Goal: Task Accomplishment & Management: Complete application form

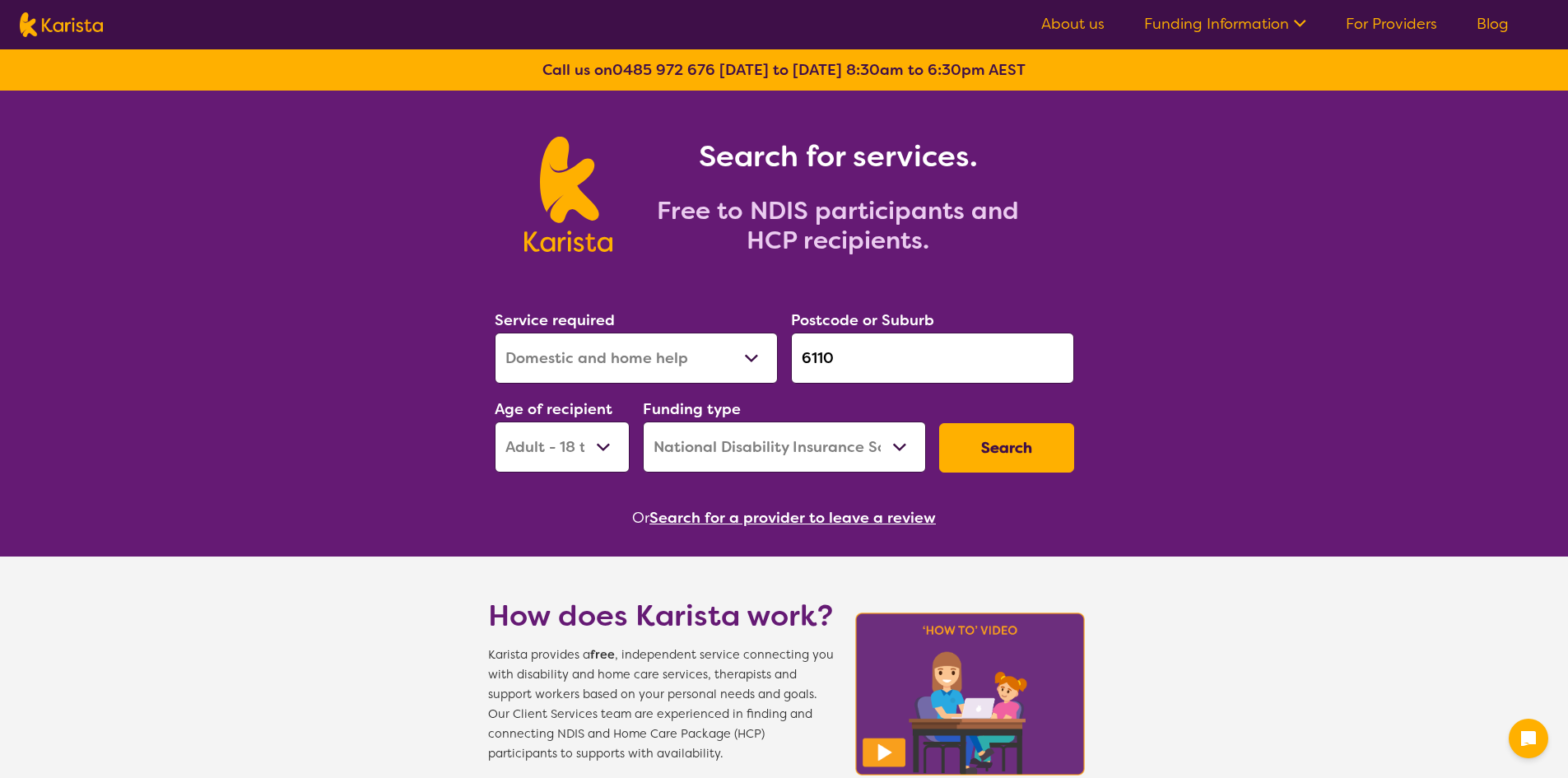
select select "Domestic and home help"
select select "AD"
select select "NDIS"
select select "[MEDICAL_DATA]"
click at [495, 332] on select "Allied Health Assistant Assessment ([MEDICAL_DATA] or [MEDICAL_DATA]) Behaviour…" at bounding box center [636, 358] width 283 height 51
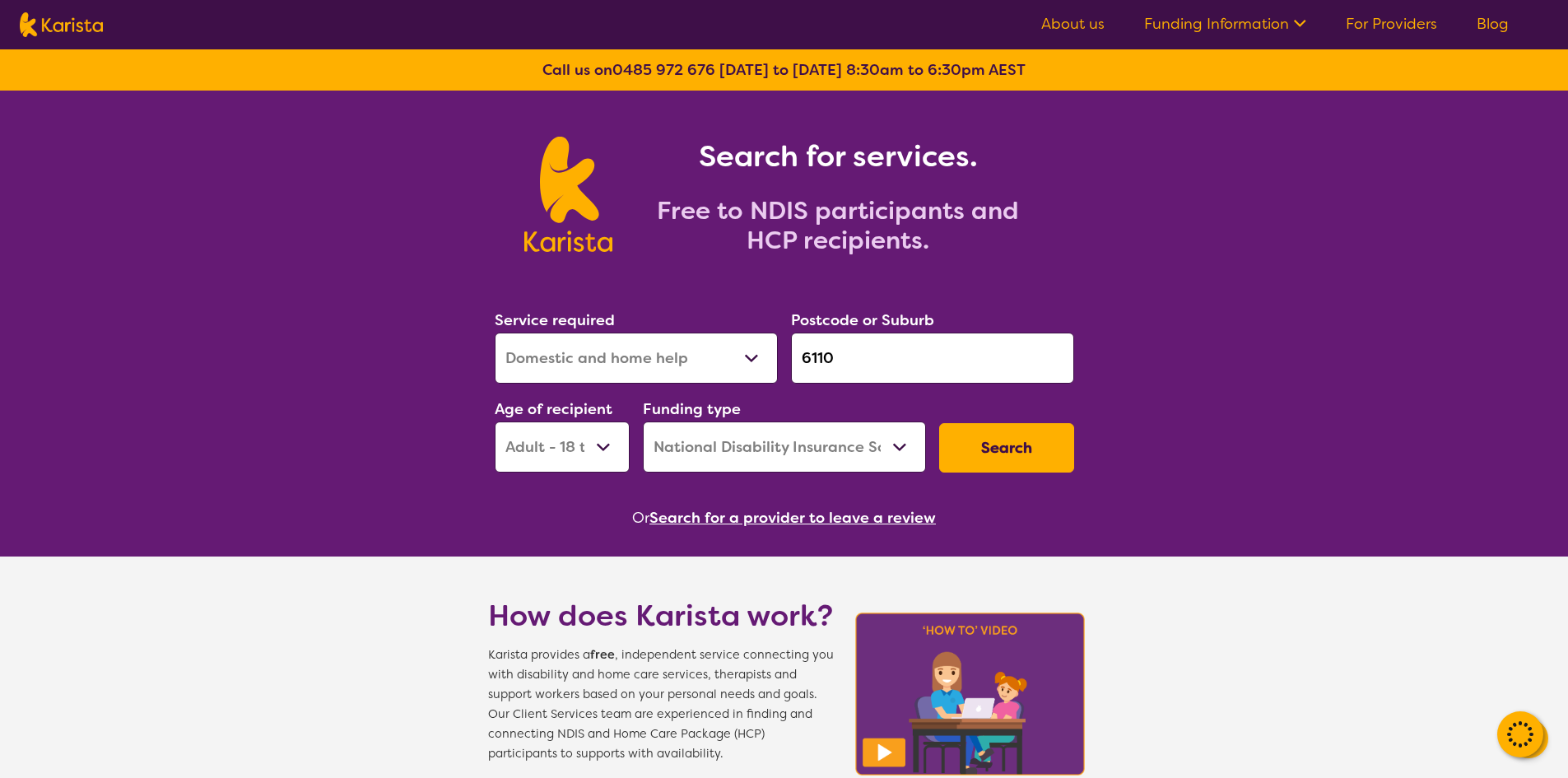
click at [947, 359] on input "6110" at bounding box center [933, 358] width 283 height 51
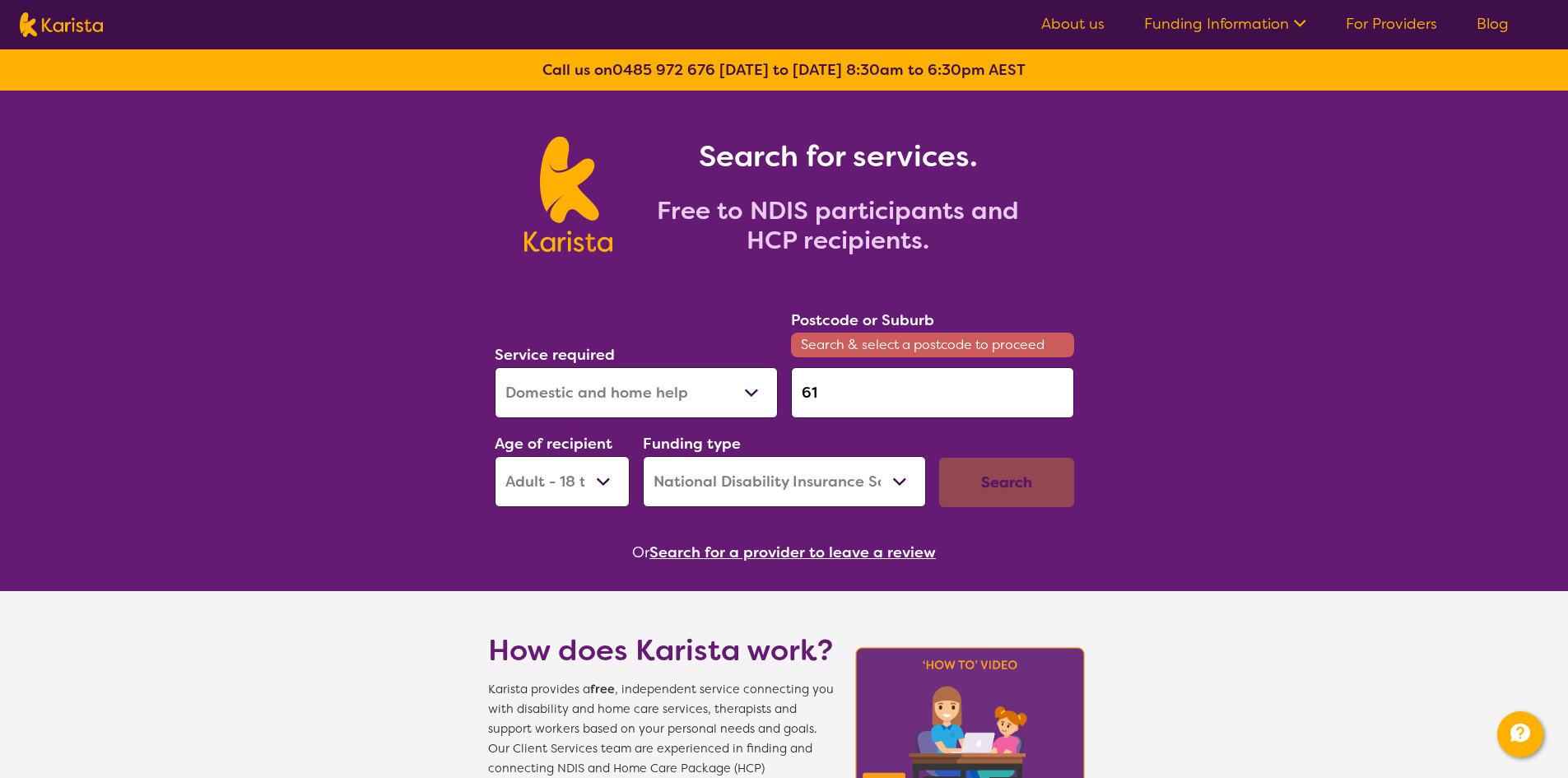
type input "6"
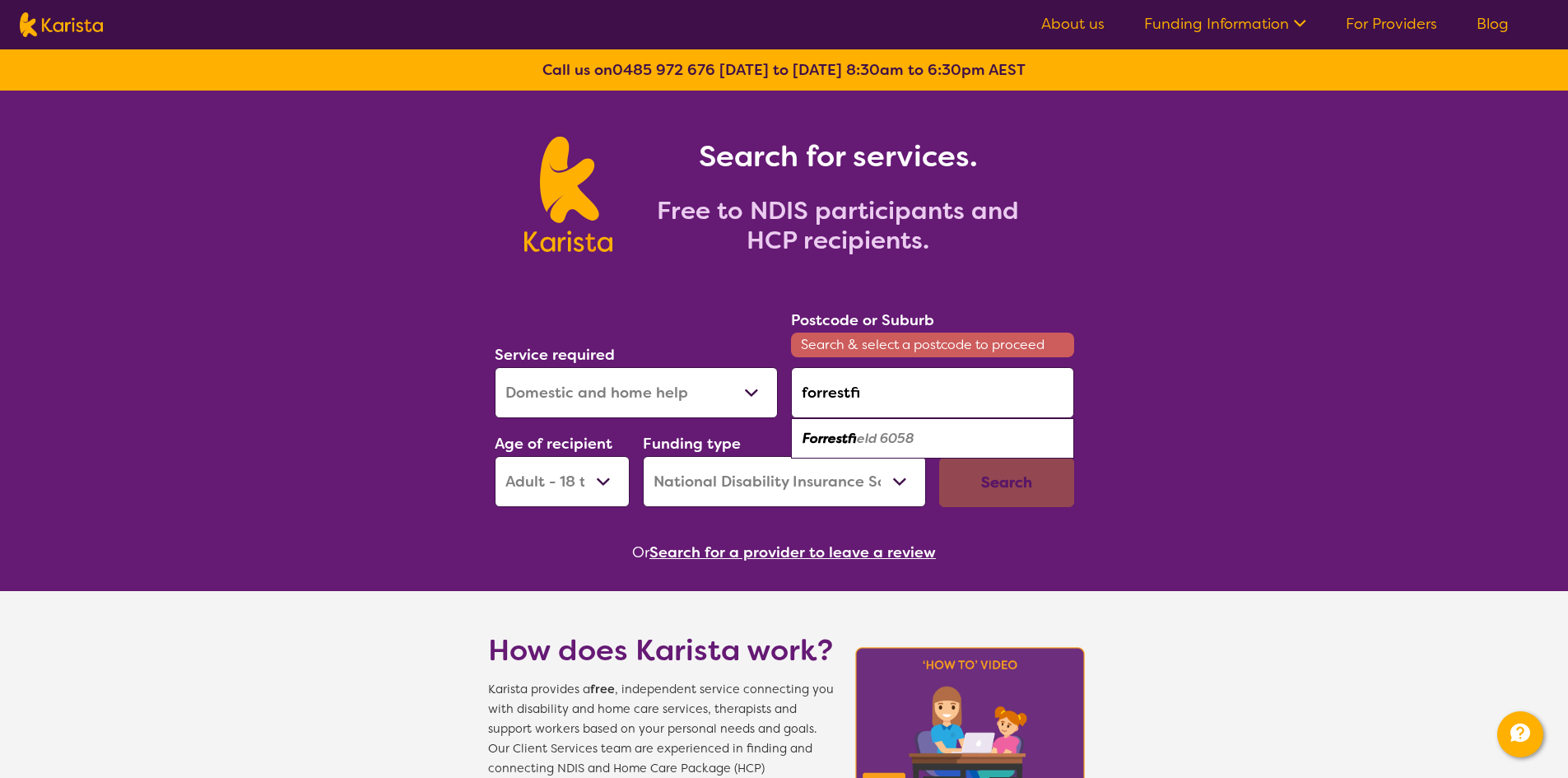
click at [898, 450] on div "Forrestfi eld 6058" at bounding box center [933, 439] width 267 height 31
type input "6058"
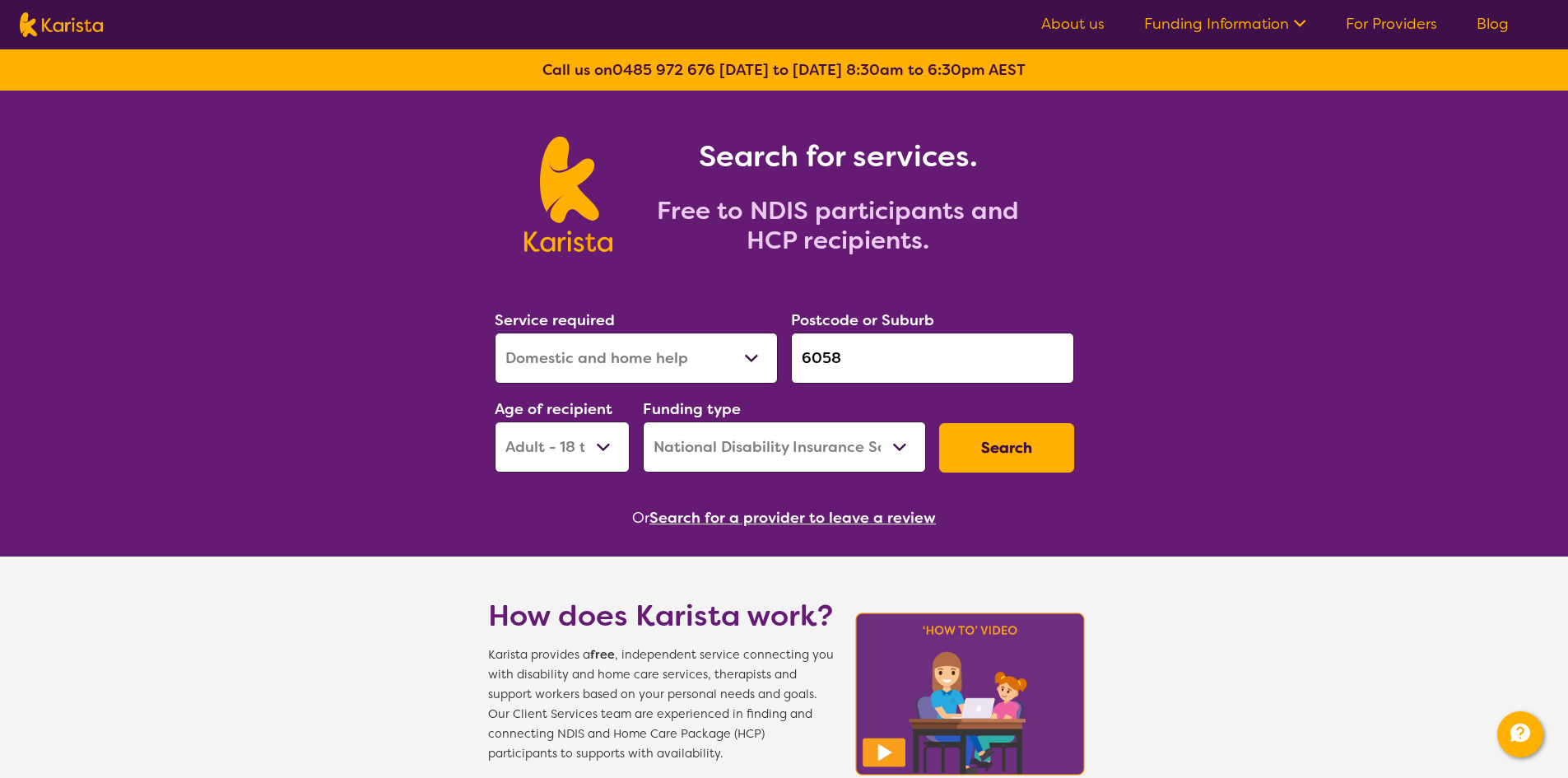
click at [591, 445] on select "Early Childhood - 0 to 9 Child - 10 to 11 Adolescent - 12 to 17 Adult - 18 to 6…" at bounding box center [562, 447] width 135 height 51
click at [495, 421] on select "Early Childhood - 0 to 9 Child - 10 to 11 Adolescent - 12 to 17 Adult - 18 to 6…" at bounding box center [562, 447] width 135 height 51
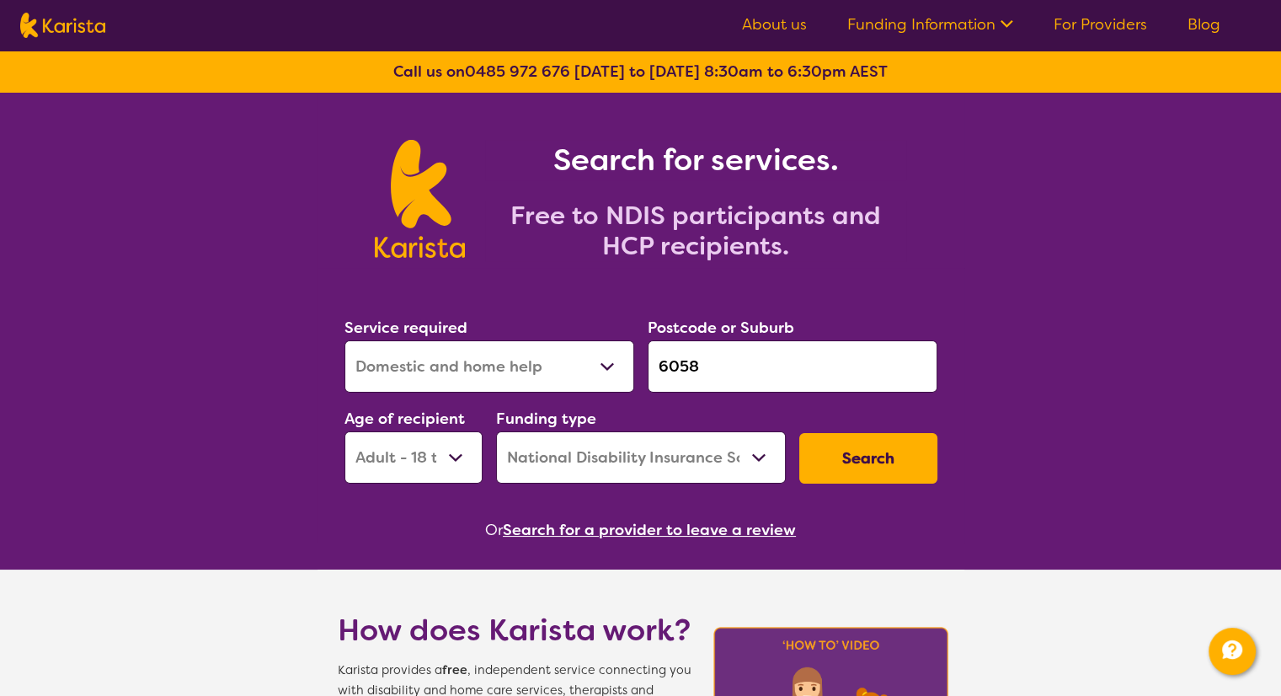
click at [881, 456] on button "Search" at bounding box center [868, 458] width 138 height 51
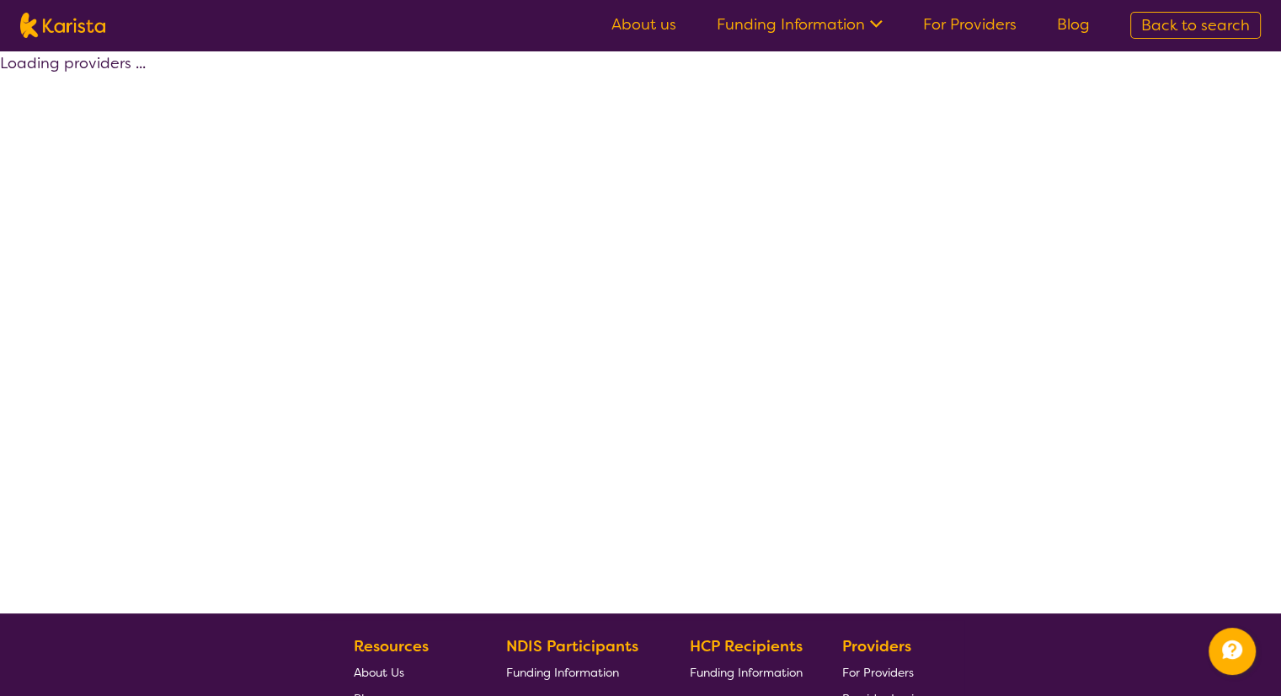
select select "by_score"
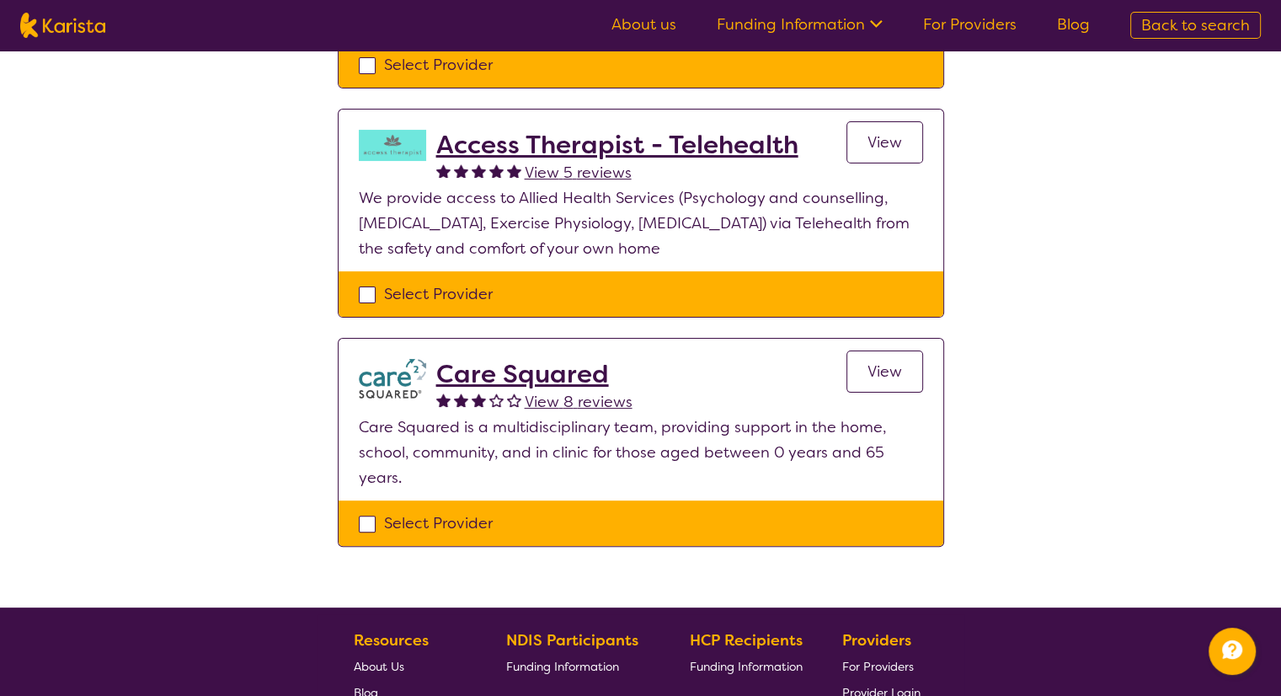
scroll to position [421, 0]
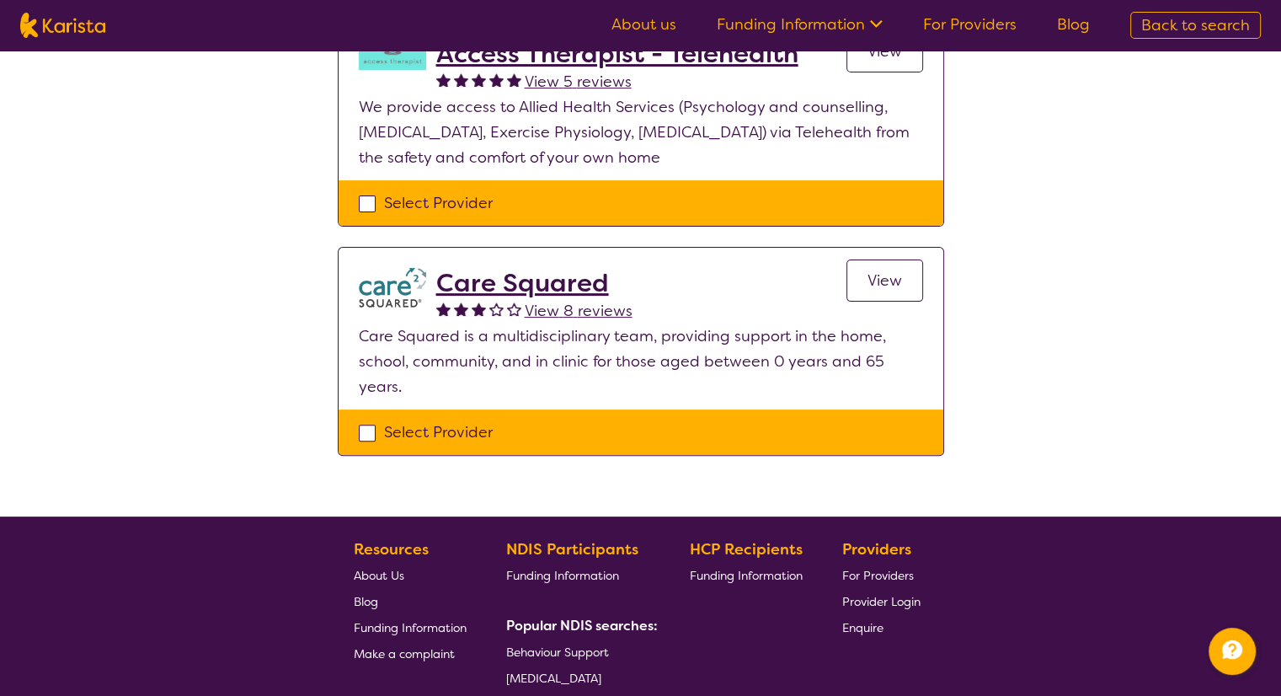
click at [376, 419] on div "Select Provider" at bounding box center [641, 431] width 564 height 25
checkbox input "true"
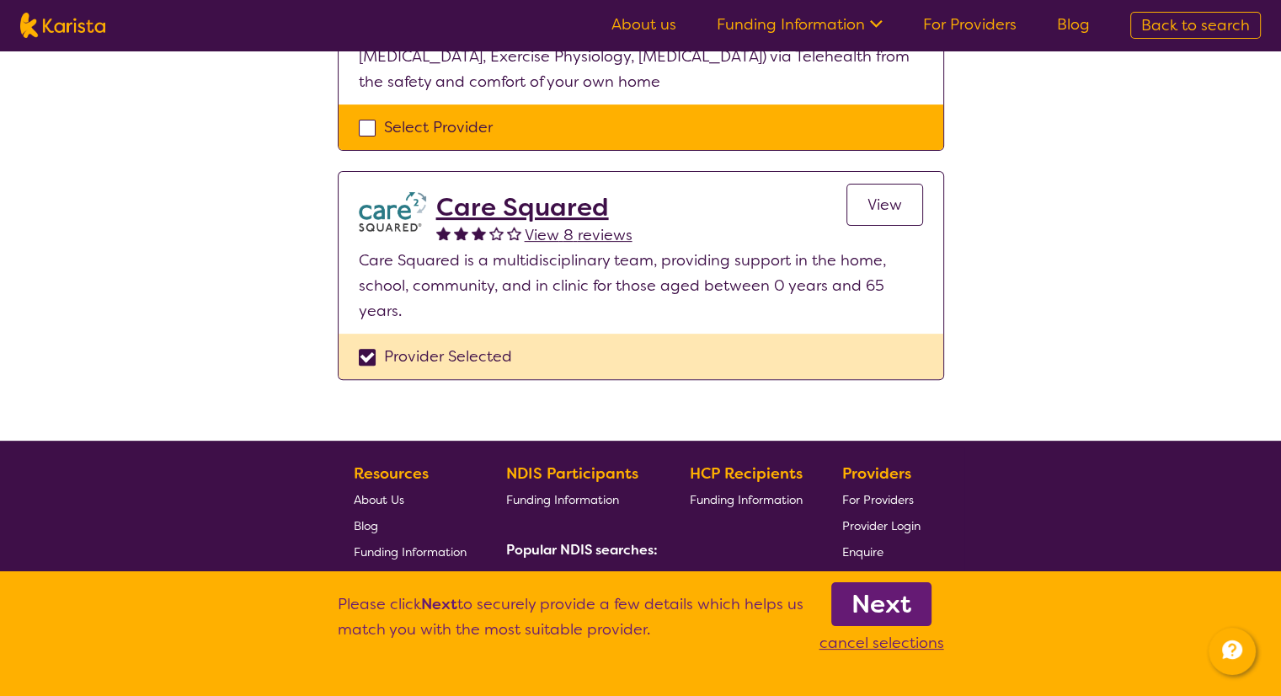
scroll to position [505, 0]
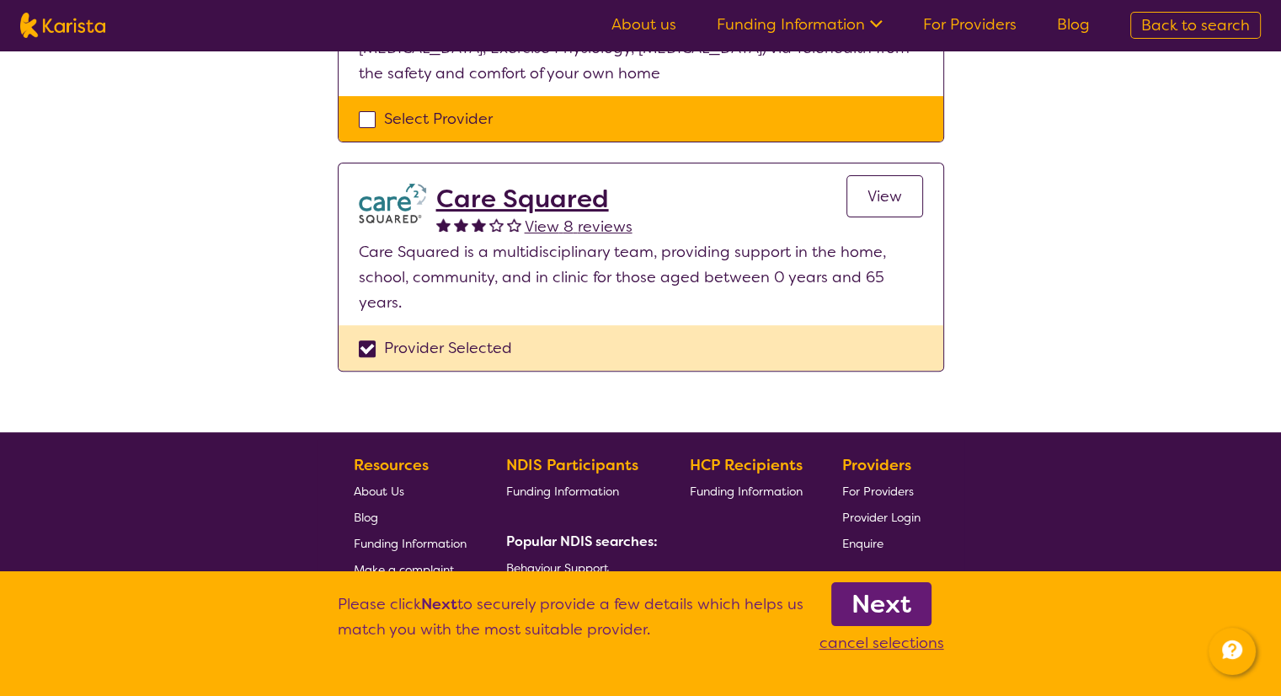
click at [886, 598] on b "Next" at bounding box center [881, 604] width 60 height 34
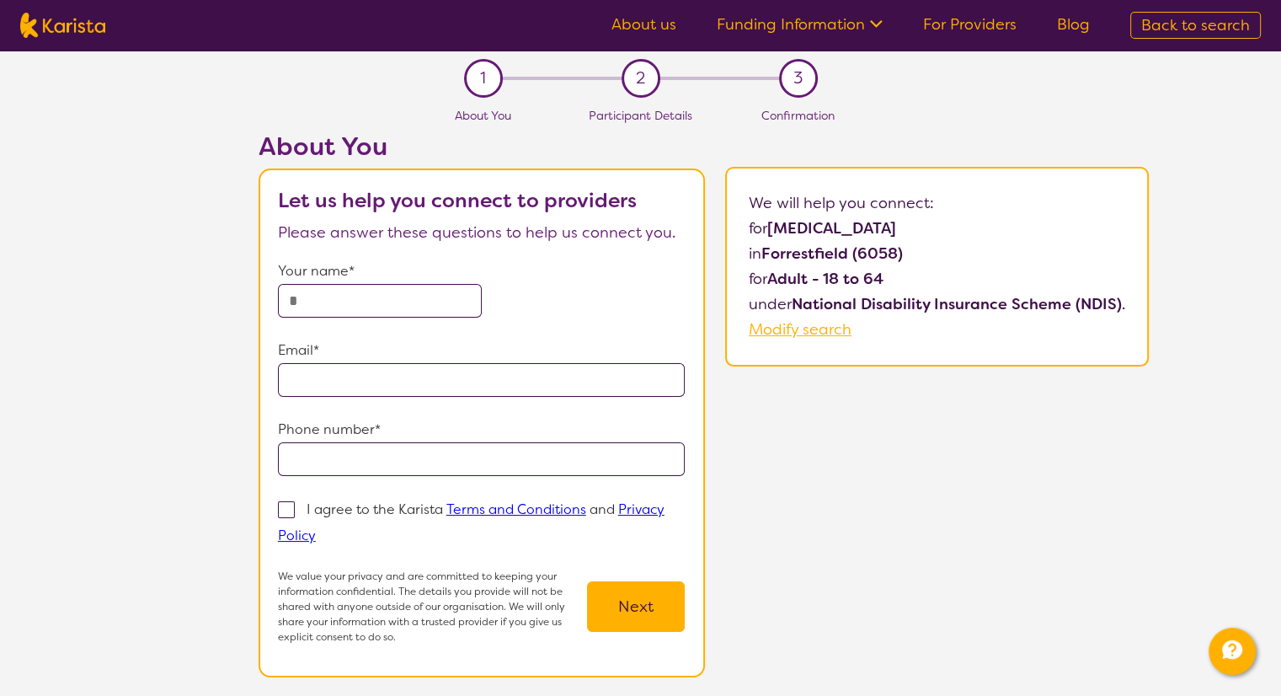
click at [374, 304] on input "text" at bounding box center [380, 301] width 204 height 34
type input "**********"
click at [316, 381] on input "email" at bounding box center [482, 380] width 408 height 34
type input "**********"
drag, startPoint x: 378, startPoint y: 455, endPoint x: 387, endPoint y: 448, distance: 11.5
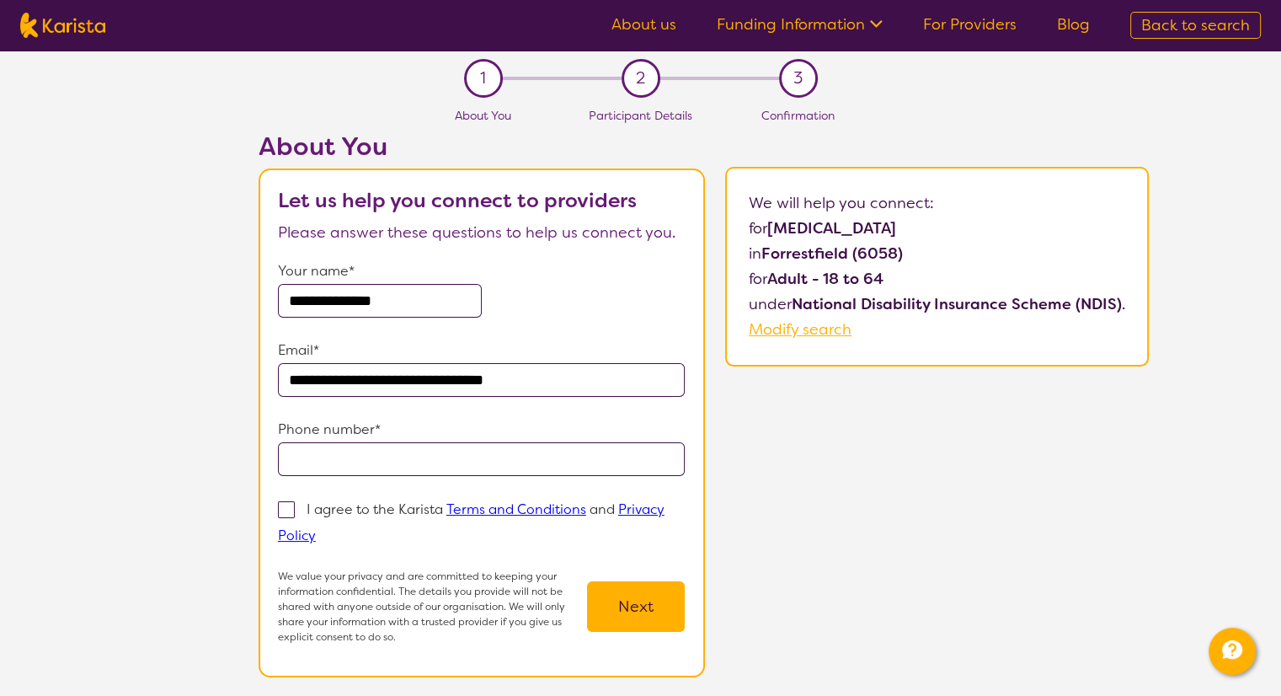
click at [380, 452] on input "tel" at bounding box center [482, 459] width 408 height 34
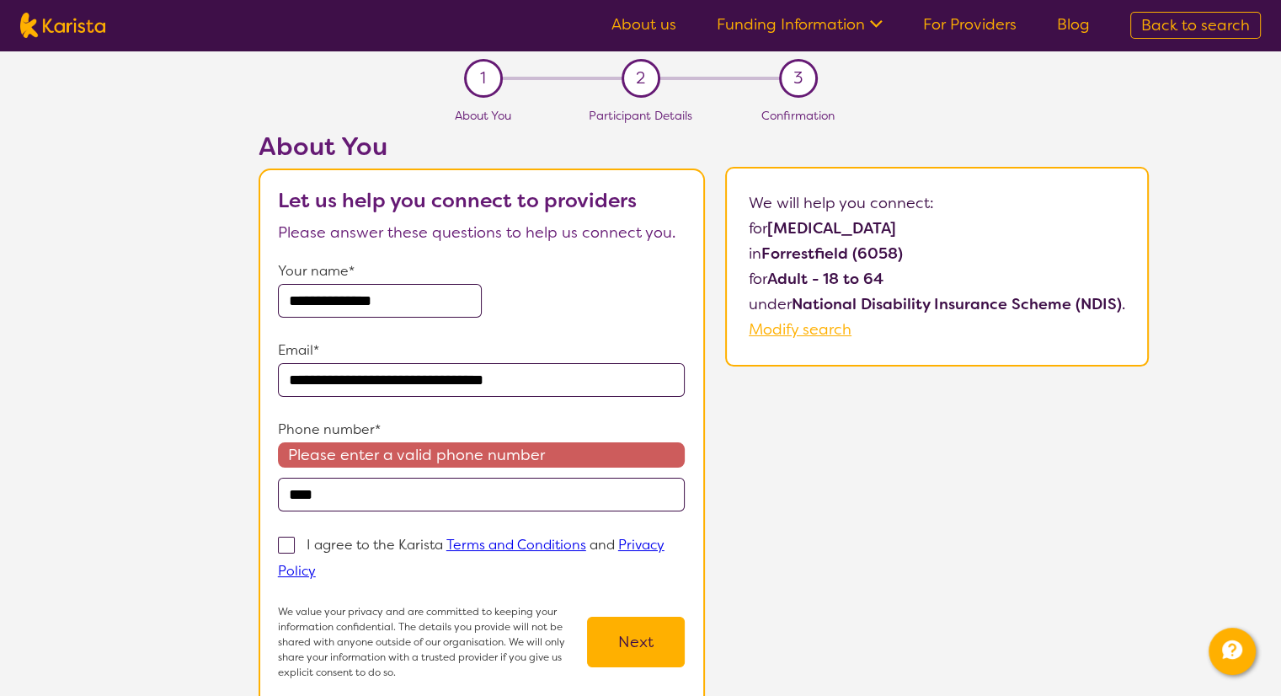
type input "**********"
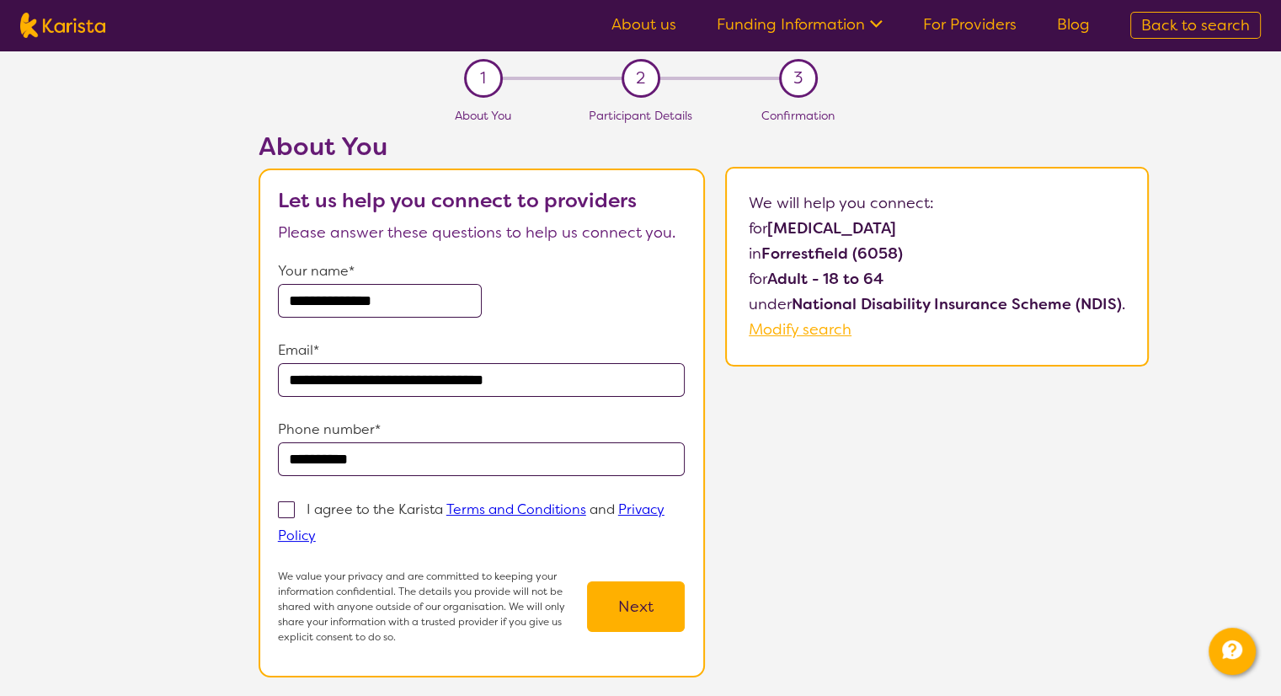
click at [292, 512] on span at bounding box center [286, 509] width 17 height 17
click at [316, 529] on input "I agree to the Karista Terms and Conditions and Privacy Policy" at bounding box center [321, 534] width 11 height 11
checkbox input "true"
click at [640, 598] on button "Next" at bounding box center [636, 606] width 98 height 51
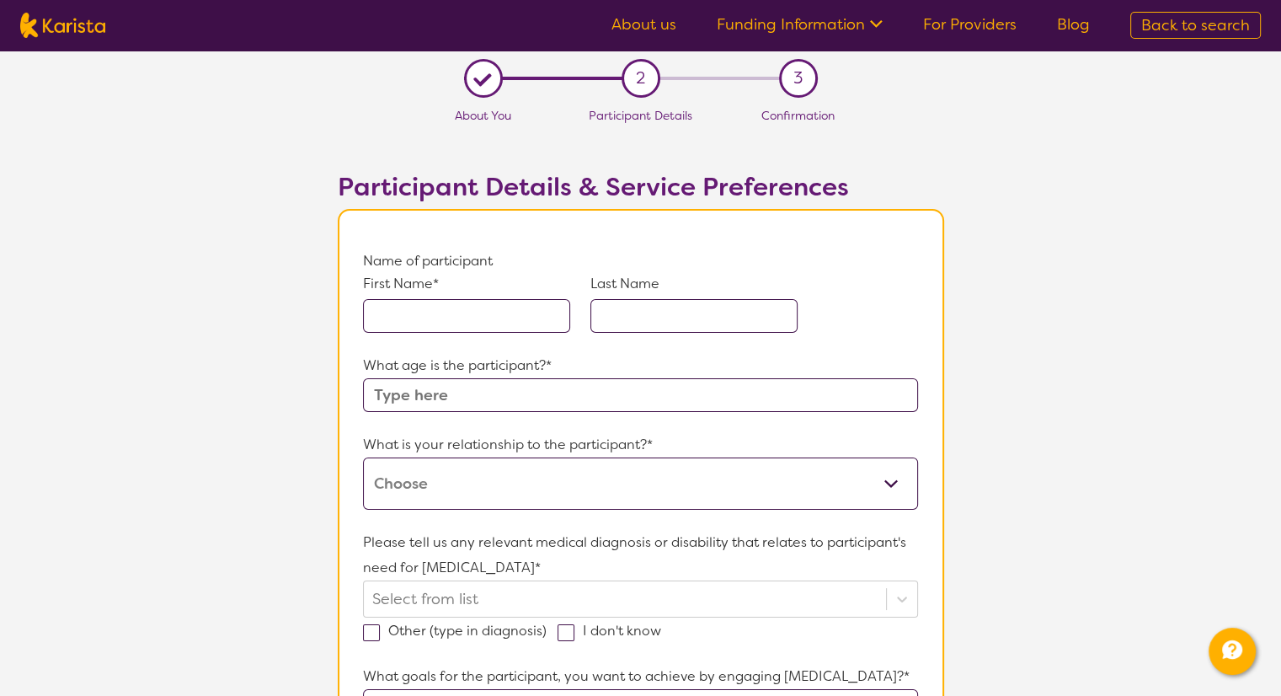
click at [381, 299] on input "text" at bounding box center [466, 316] width 207 height 34
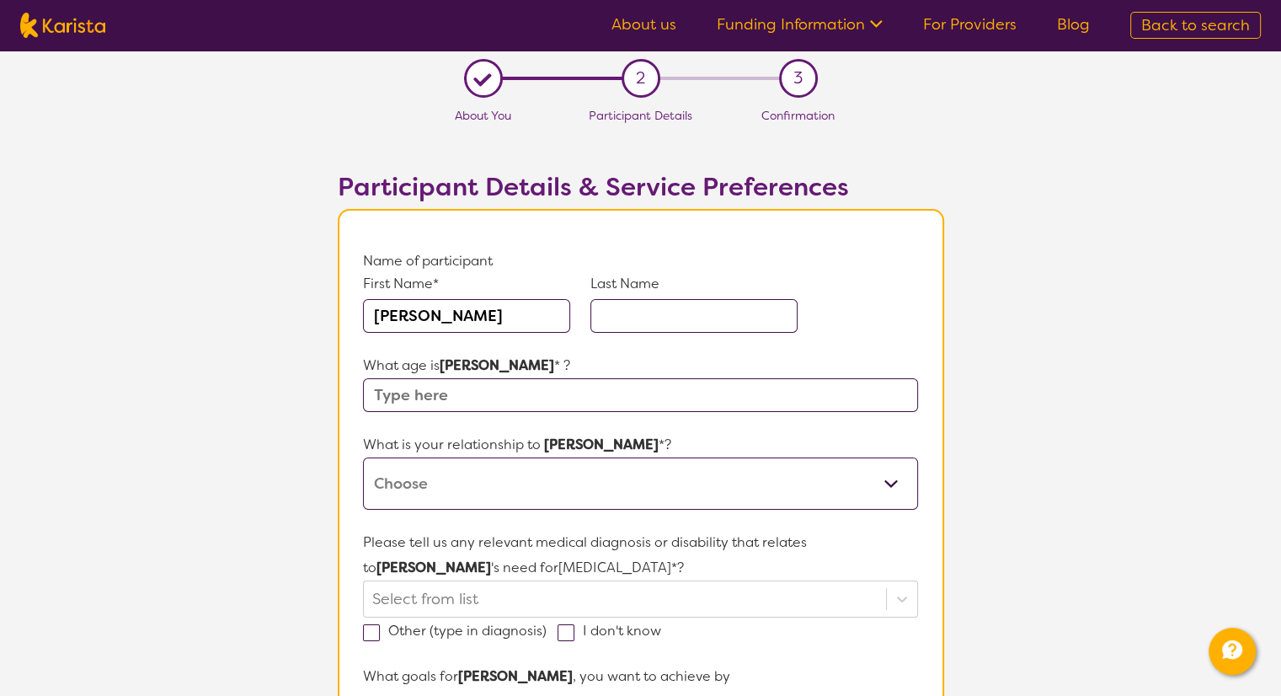
type input "[PERSON_NAME]"
click at [627, 311] on input "text" at bounding box center [693, 316] width 207 height 34
type input "[PERSON_NAME]"
click at [447, 390] on input "text" at bounding box center [640, 395] width 554 height 34
type input "55"
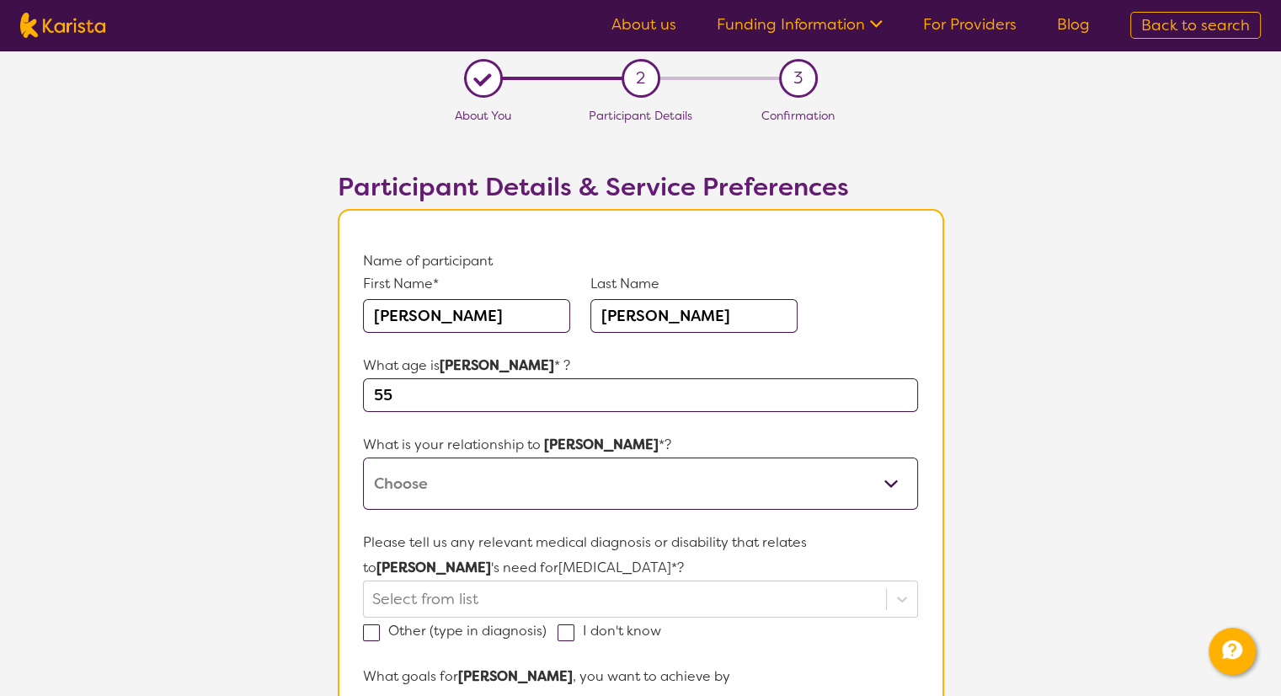
click at [427, 486] on select "This request is for myself I am their parent I am their child I am their spouse…" at bounding box center [640, 483] width 554 height 52
select select "I am their Support Coordinator"
click at [363, 457] on select "This request is for myself I am their parent I am their child I am their spouse…" at bounding box center [640, 483] width 554 height 52
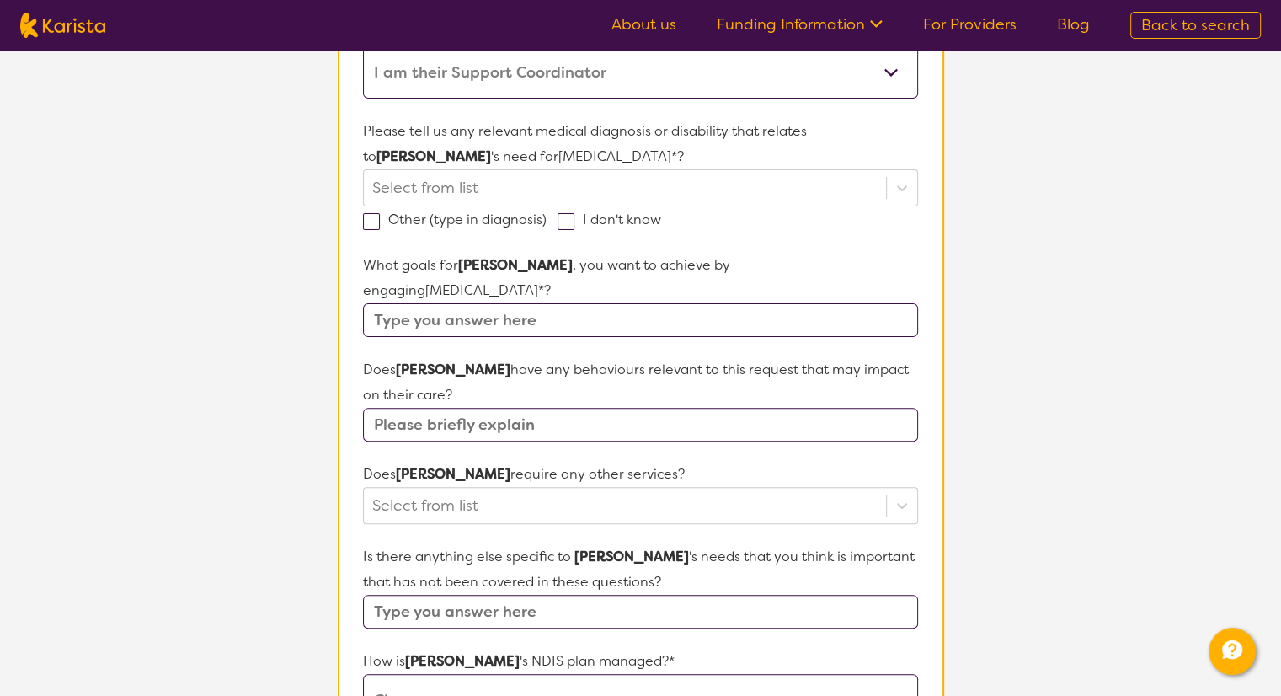
scroll to position [421, 0]
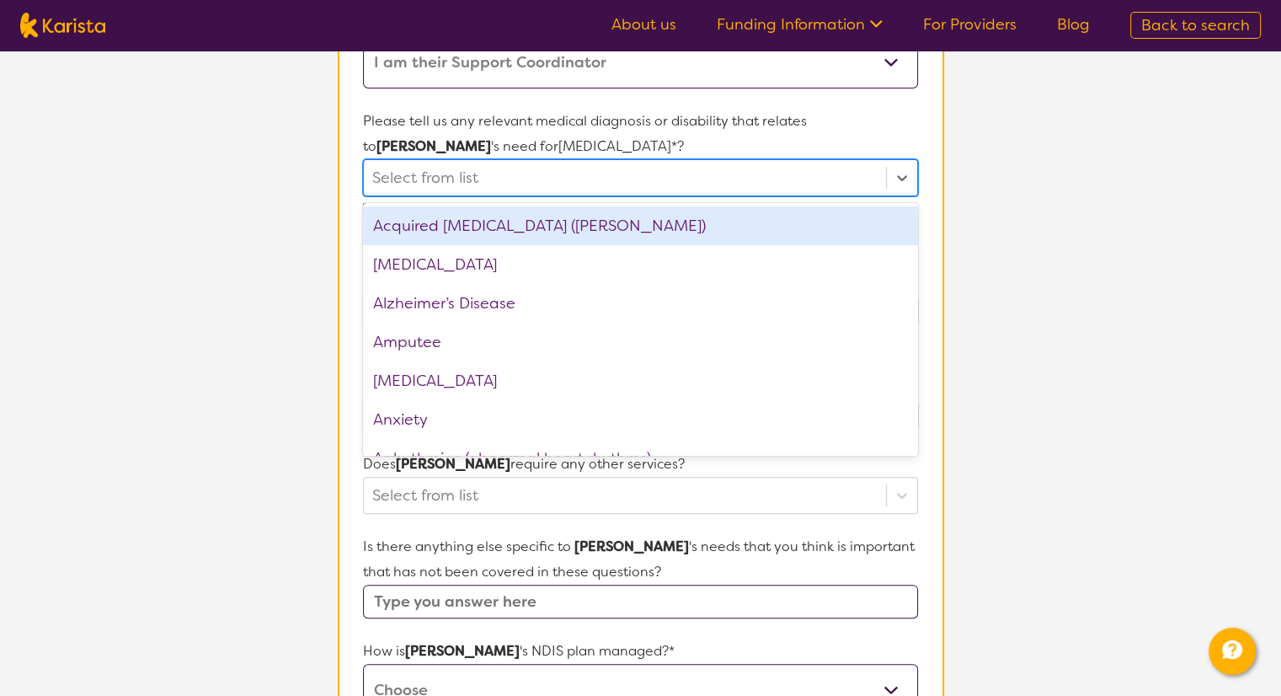
click at [408, 173] on div at bounding box center [624, 177] width 504 height 29
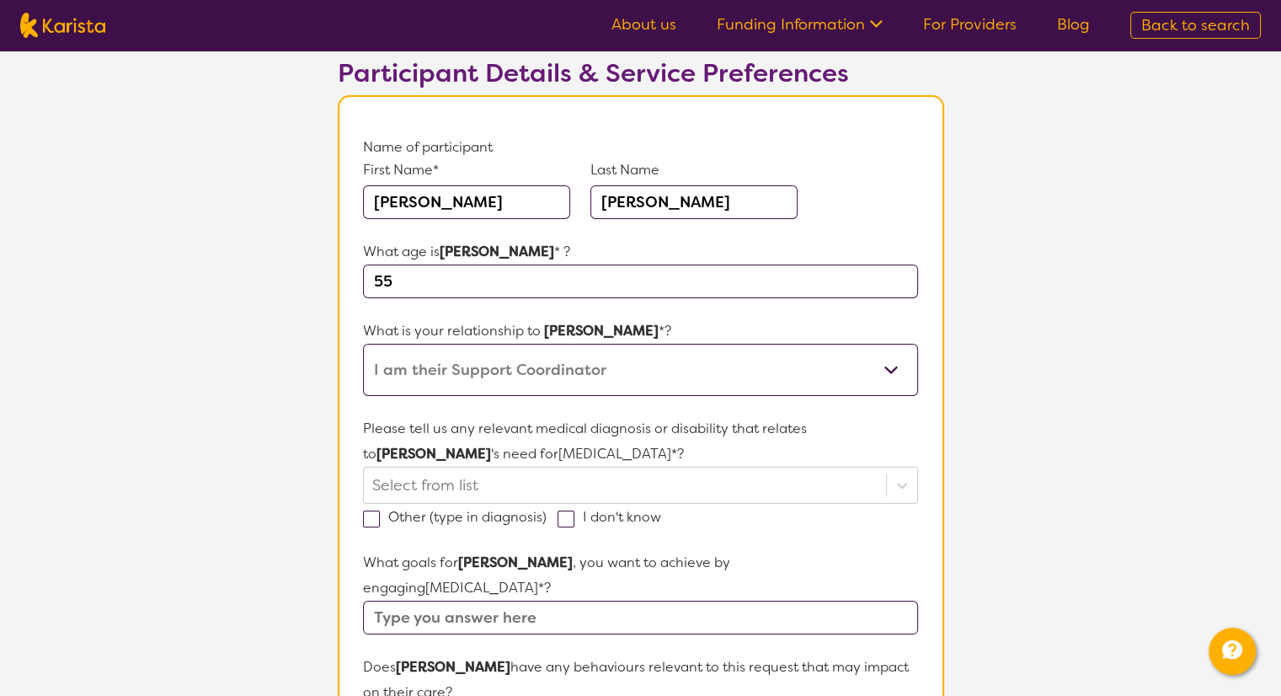
scroll to position [84, 0]
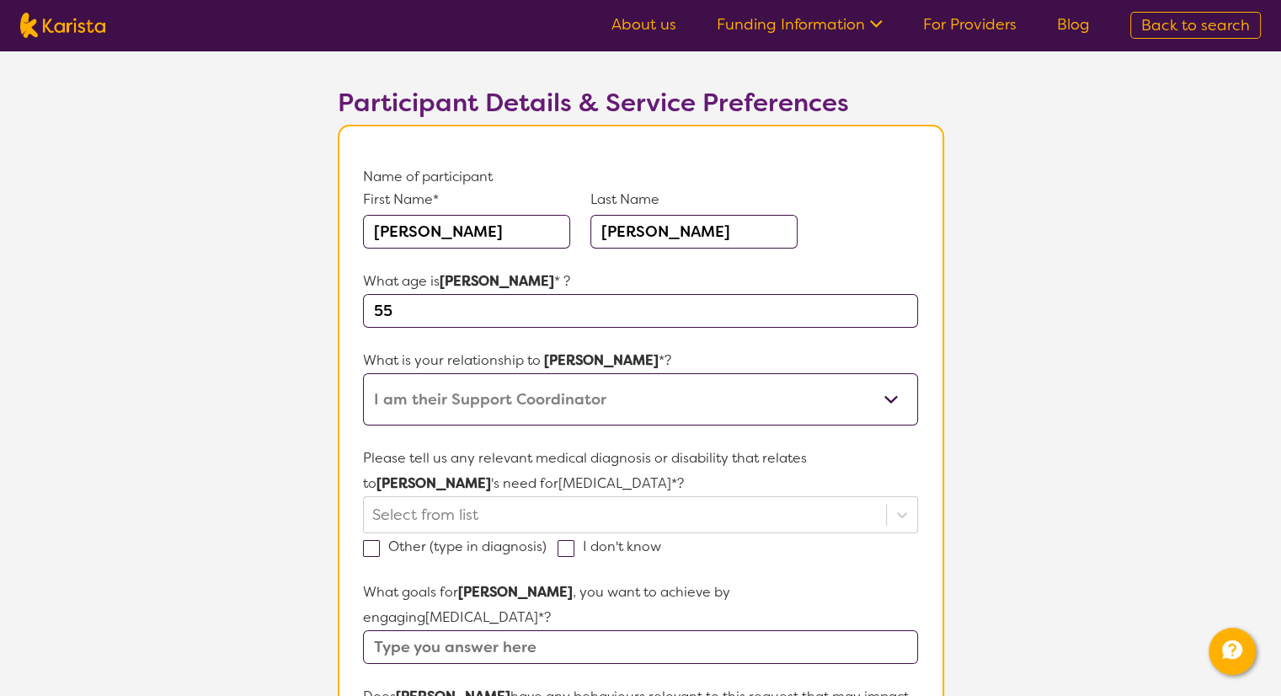
drag, startPoint x: 398, startPoint y: 311, endPoint x: 408, endPoint y: 311, distance: 9.3
click at [399, 311] on input "55" at bounding box center [640, 311] width 554 height 34
type input "5"
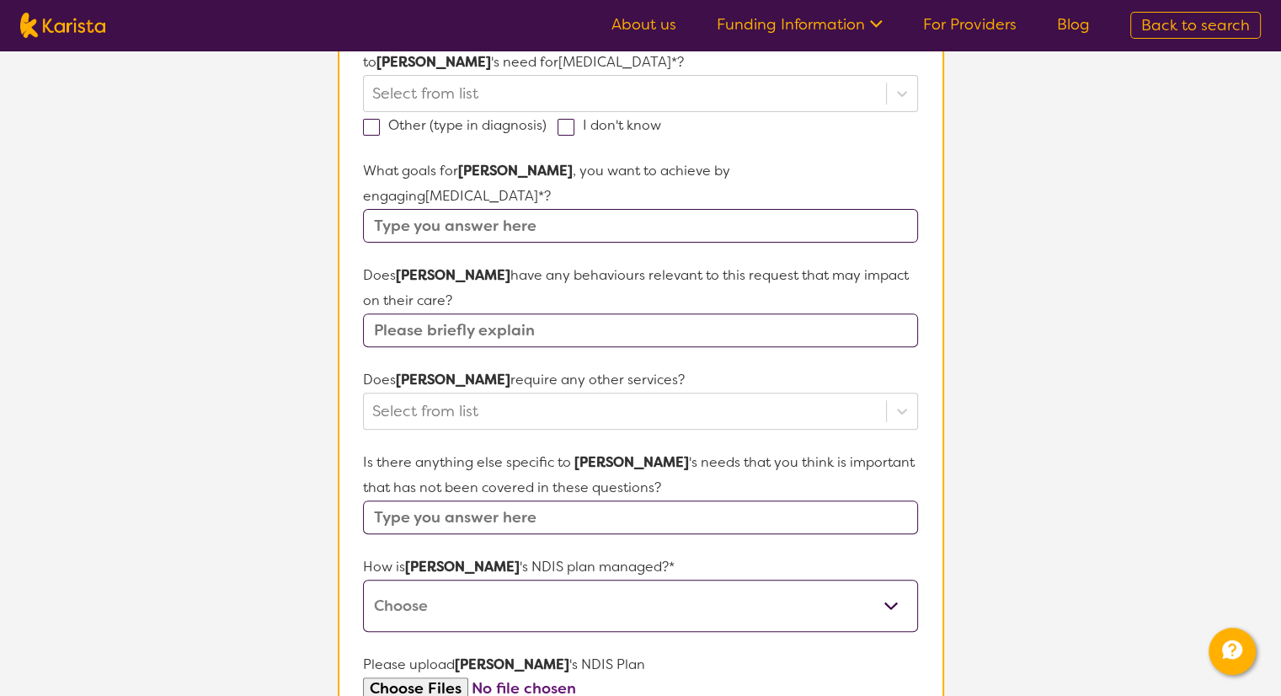
scroll to position [421, 0]
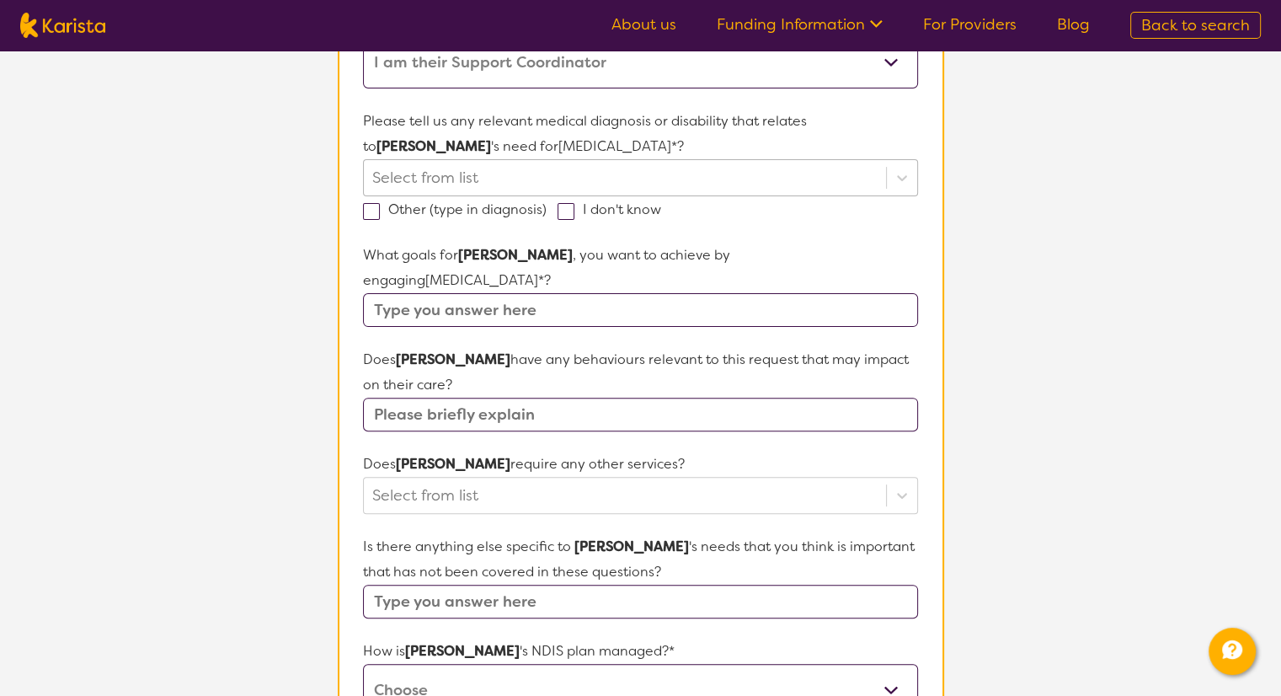
type input "64"
click at [450, 173] on div at bounding box center [624, 177] width 504 height 29
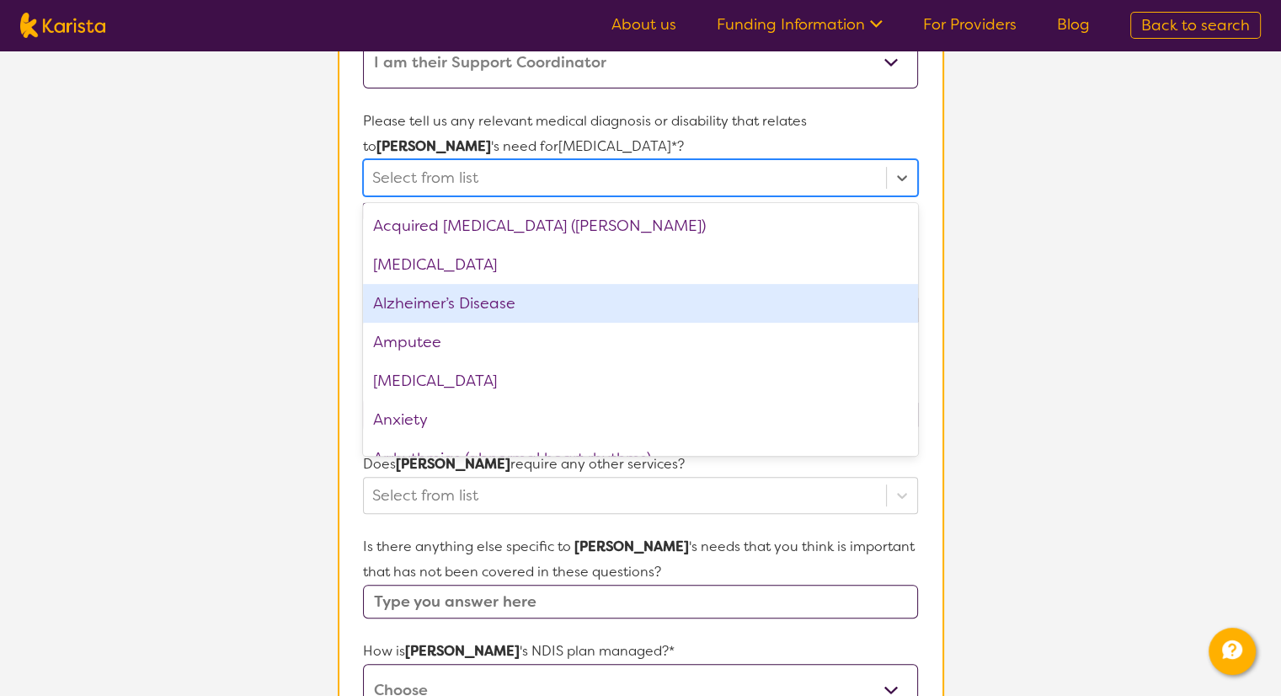
click at [455, 299] on div "Alzheimer’s Disease" at bounding box center [640, 303] width 554 height 39
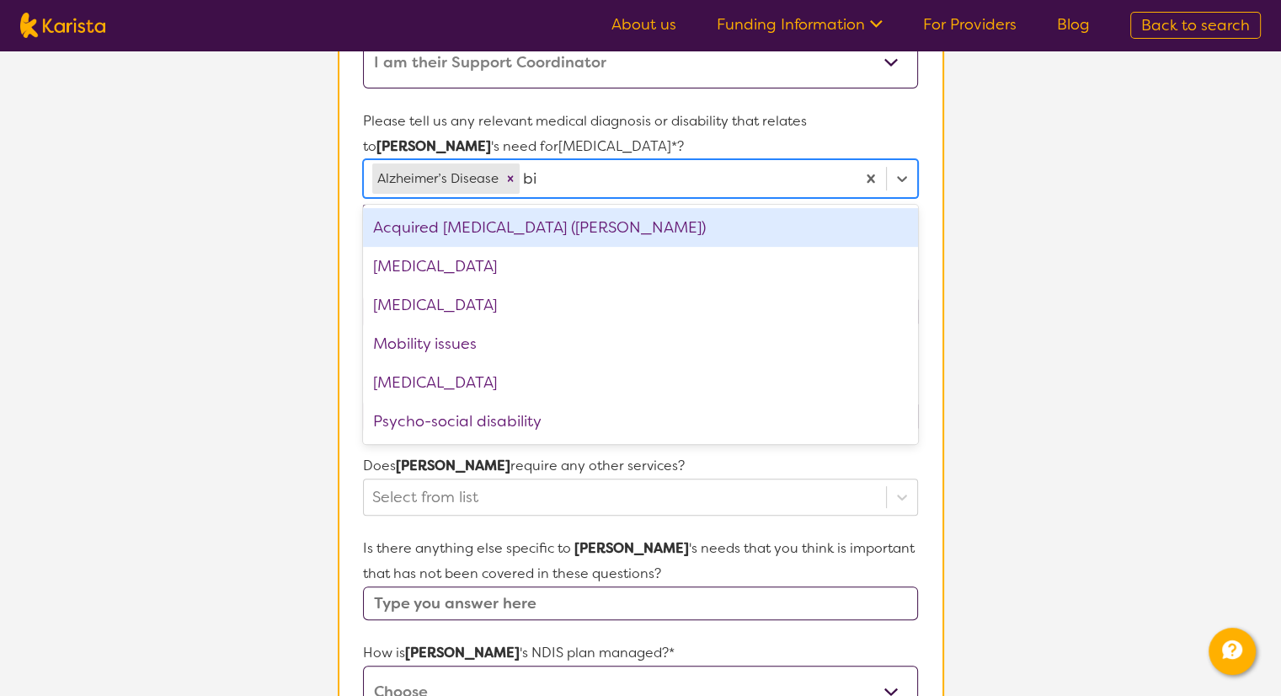
type input "bip"
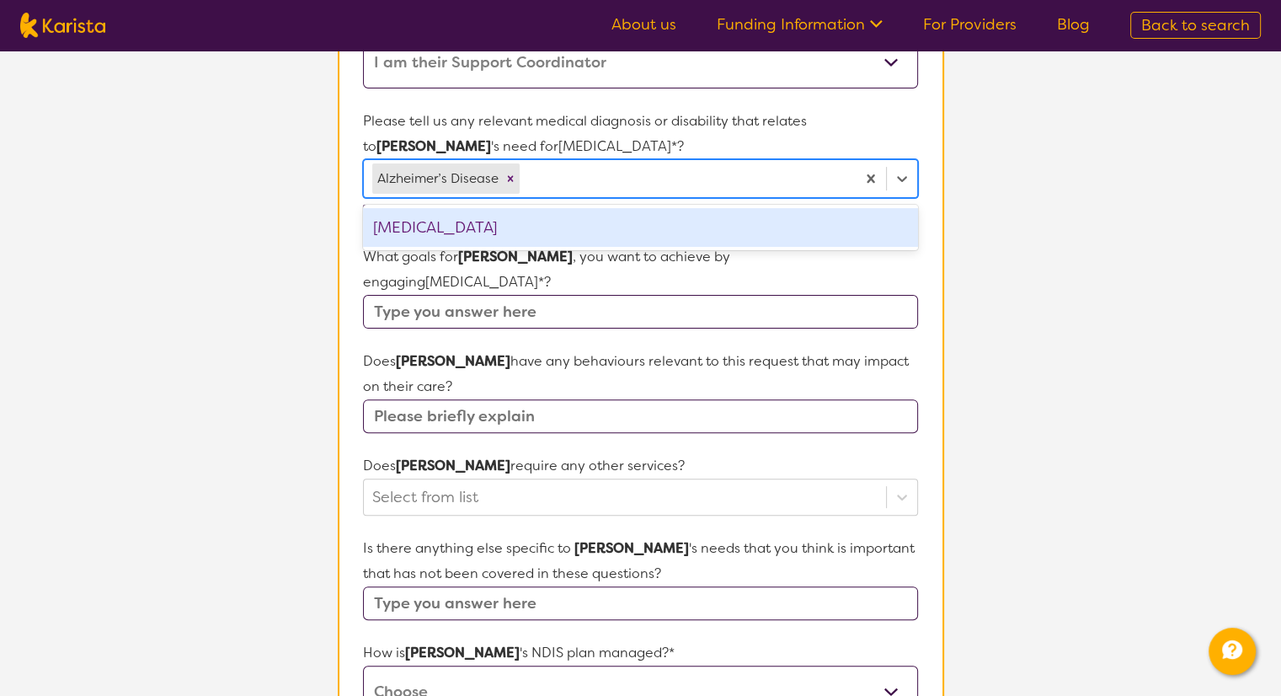
click at [569, 187] on div at bounding box center [684, 178] width 323 height 29
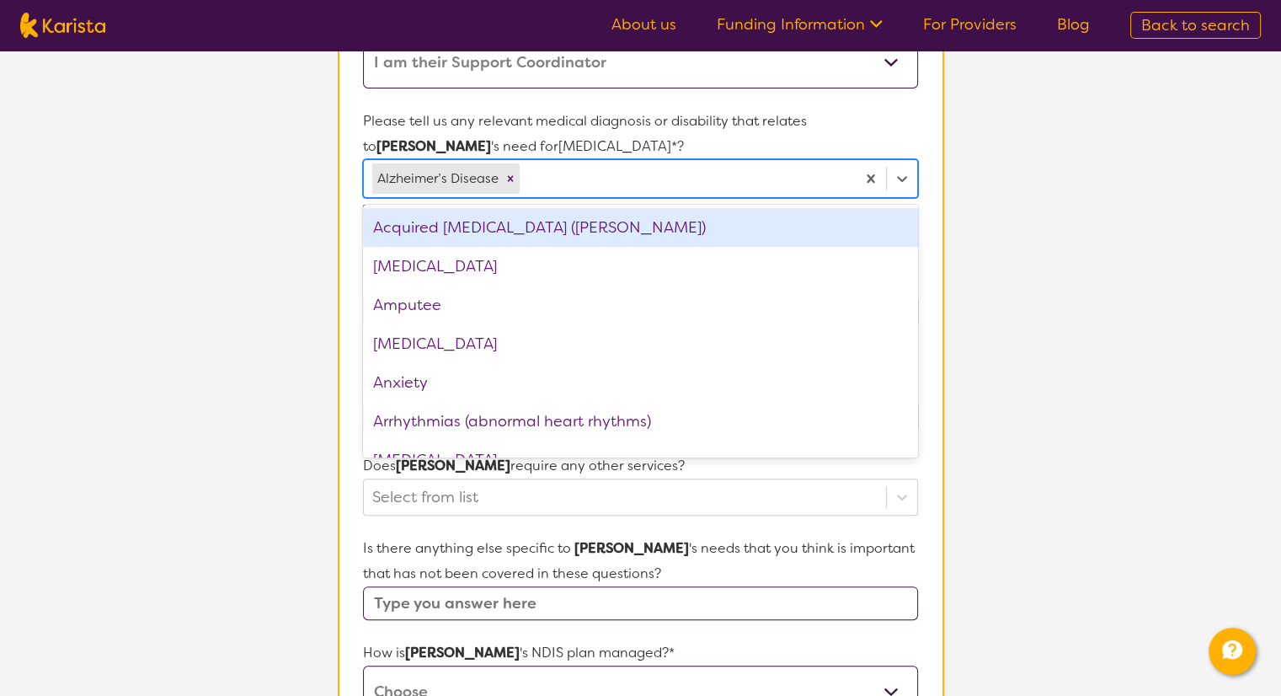
click at [568, 184] on div at bounding box center [684, 178] width 323 height 29
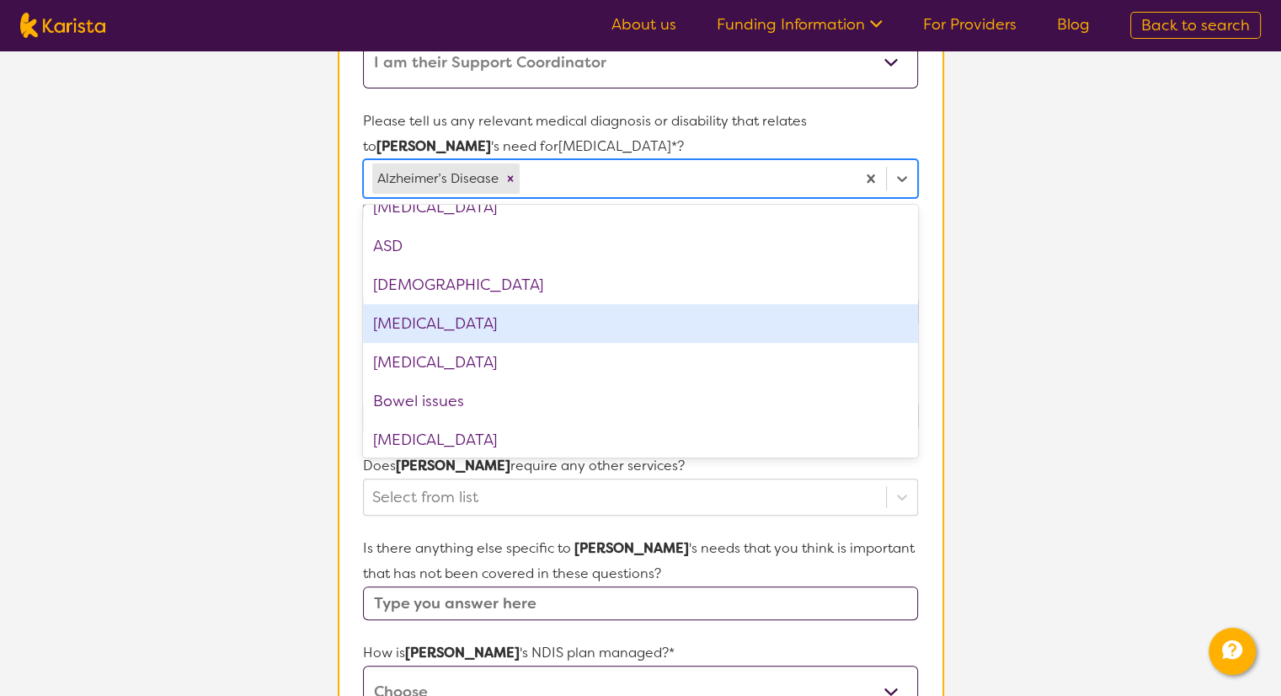
scroll to position [253, 0]
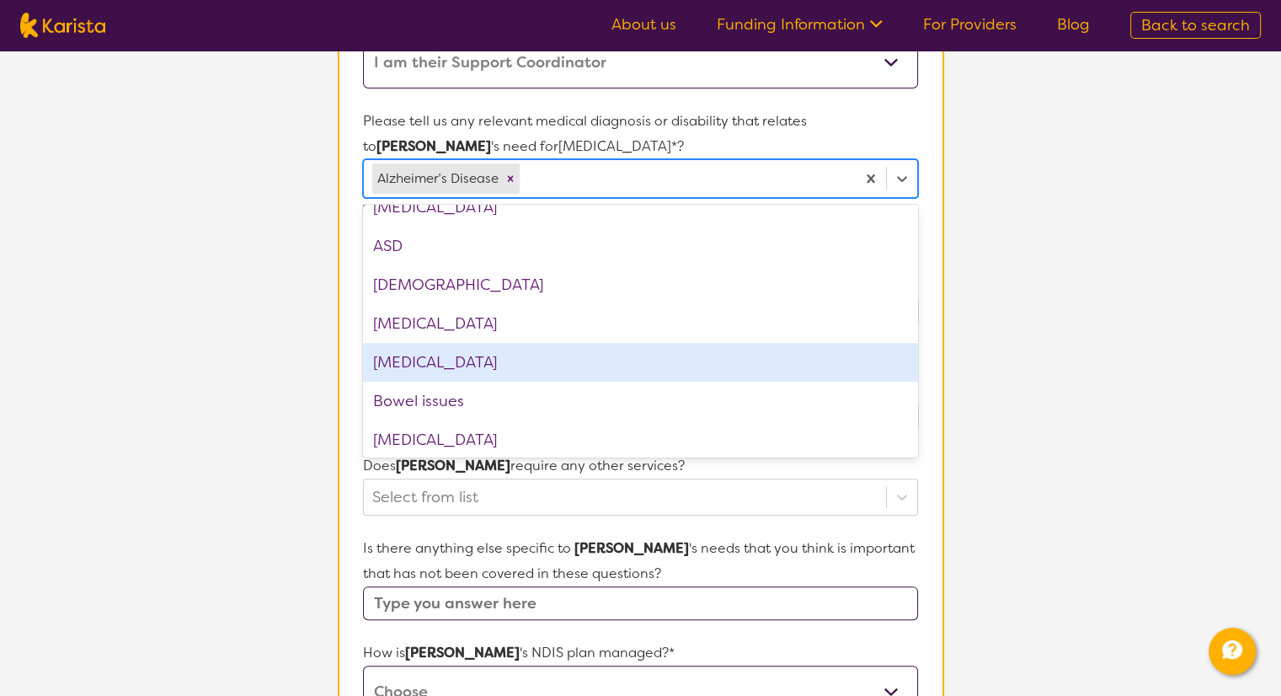
click at [454, 352] on div "[MEDICAL_DATA]" at bounding box center [640, 362] width 554 height 39
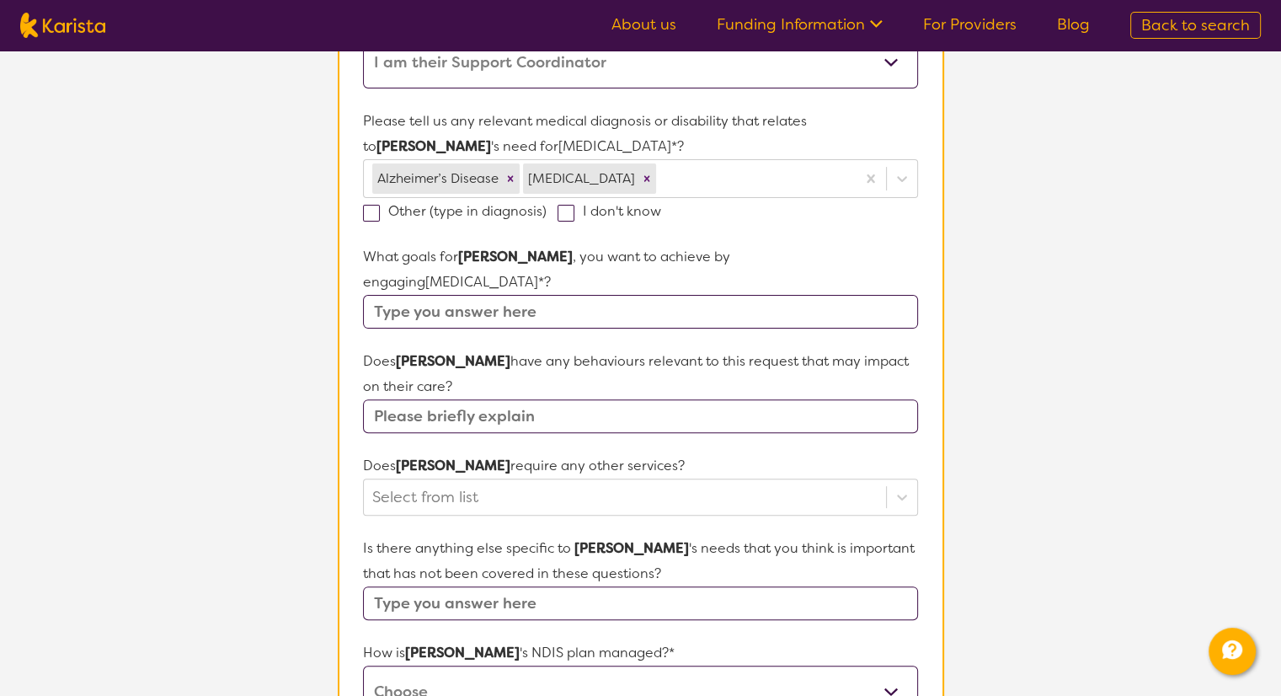
click at [298, 293] on section "L About You 2 Participant Details 3 Confirmation Participant Details & Service …" at bounding box center [640, 385] width 1281 height 1512
click at [398, 295] on input "text" at bounding box center [640, 312] width 554 height 34
type input "For her to be motivated and engage in activities she is interested in, healthy …"
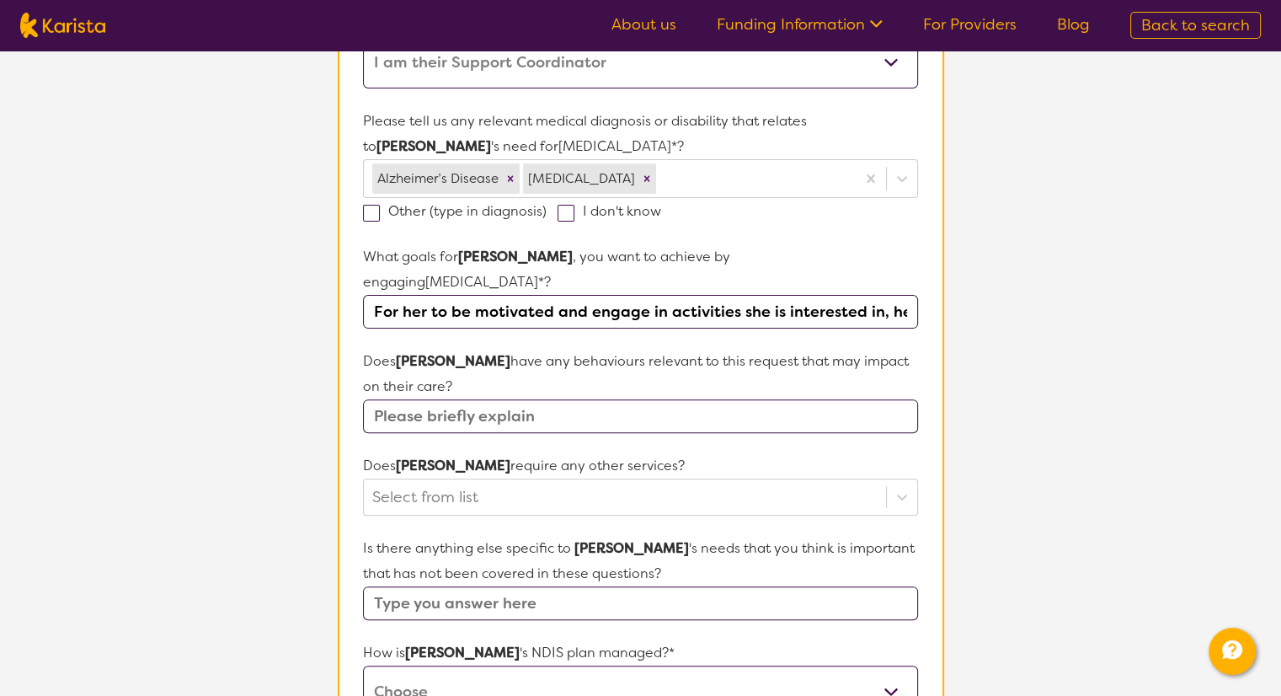
click at [456, 399] on input "text" at bounding box center [640, 416] width 554 height 34
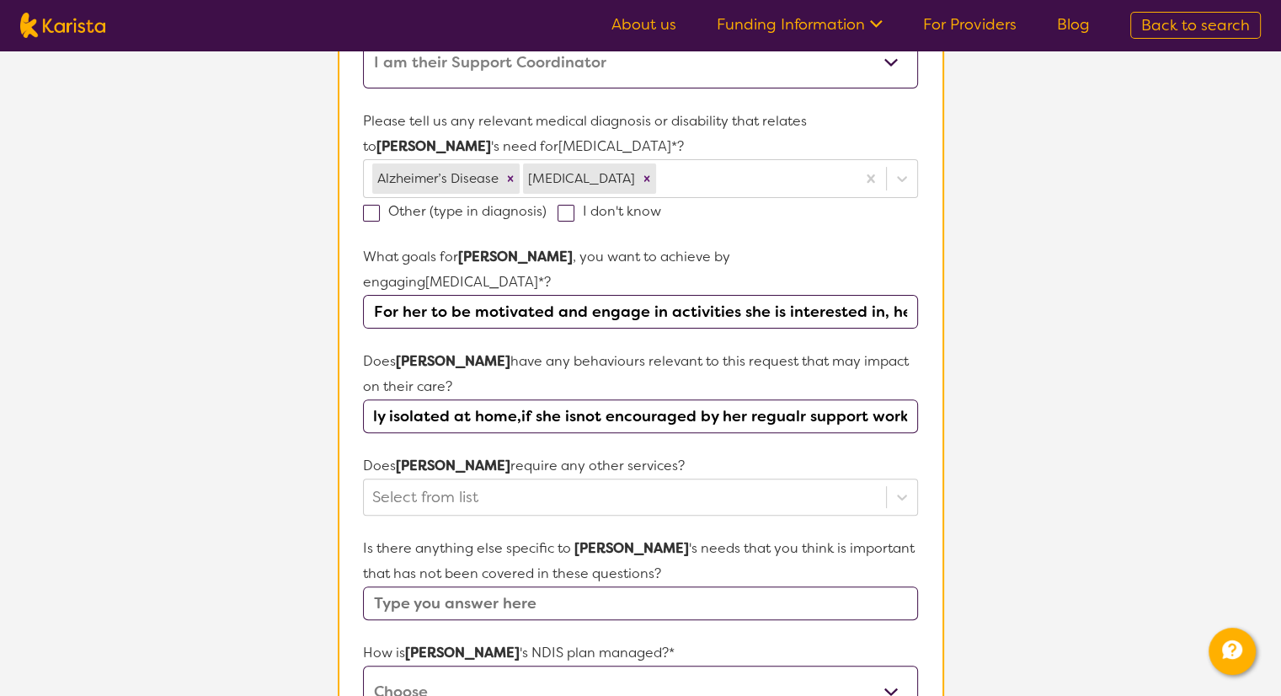
scroll to position [0, 435]
click at [485, 399] on input "She mostly refuse to go to any appointments and is mostly isolated at home,if s…" at bounding box center [640, 416] width 554 height 34
click at [560, 399] on input "She mostly refuse to go to any appointments and is mostly isolated at home,if s…" at bounding box center [640, 416] width 554 height 34
click at [500, 399] on input "She mostly refuse to go to any appointments and is mostly isolated at home,if s…" at bounding box center [640, 416] width 554 height 34
click at [509, 399] on input "She mostly refuse to go to any appointments and is mostly isolated at home,if s…" at bounding box center [640, 416] width 554 height 34
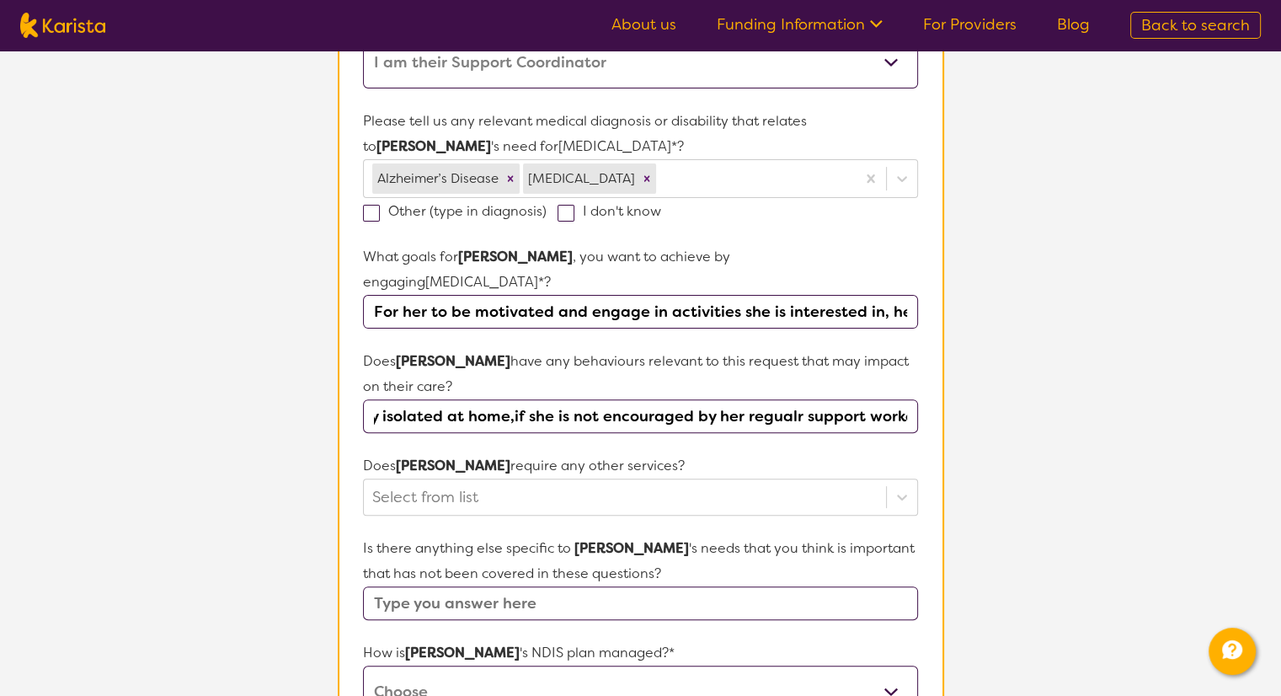
click at [505, 399] on input "She mostly refuse to go to any appointments and is mostly isolated at home,if s…" at bounding box center [640, 416] width 554 height 34
click at [783, 399] on input "She mostly refuse to go to any appointments and is mostly isolated at home, if …" at bounding box center [640, 416] width 554 height 34
click at [779, 399] on input "She mostly refuse to go to any appointments and is mostly isolated at home, if …" at bounding box center [640, 416] width 554 height 34
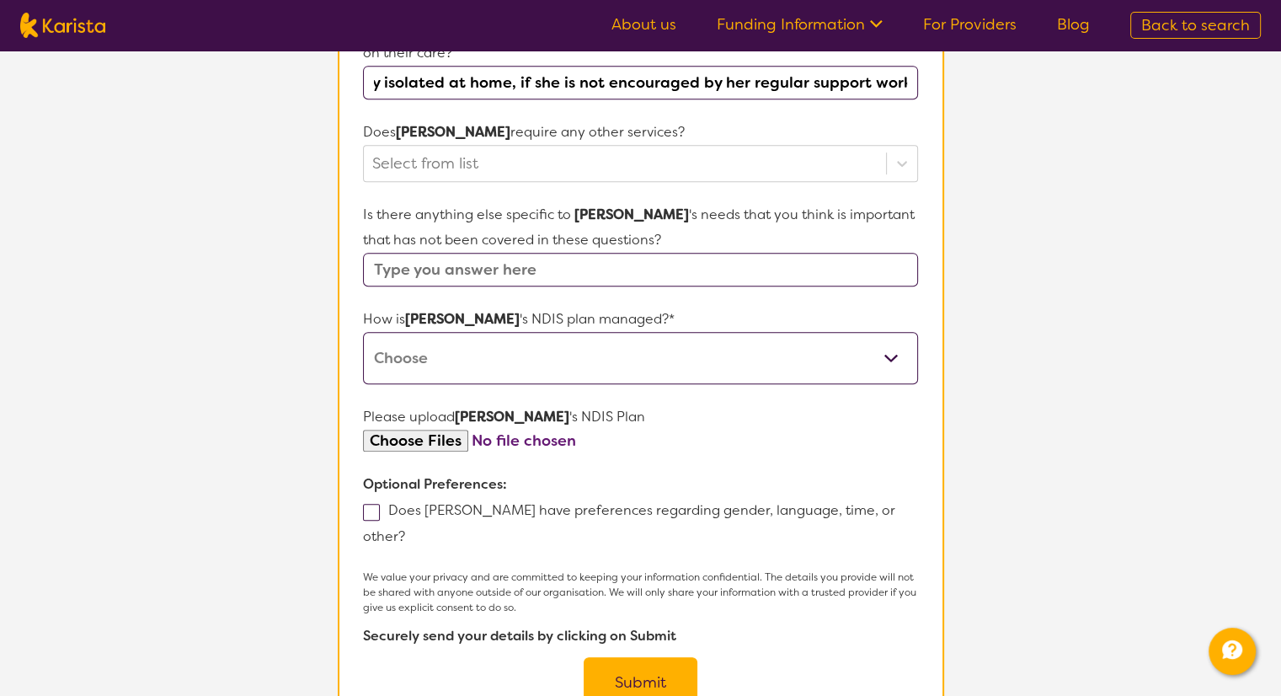
scroll to position [758, 0]
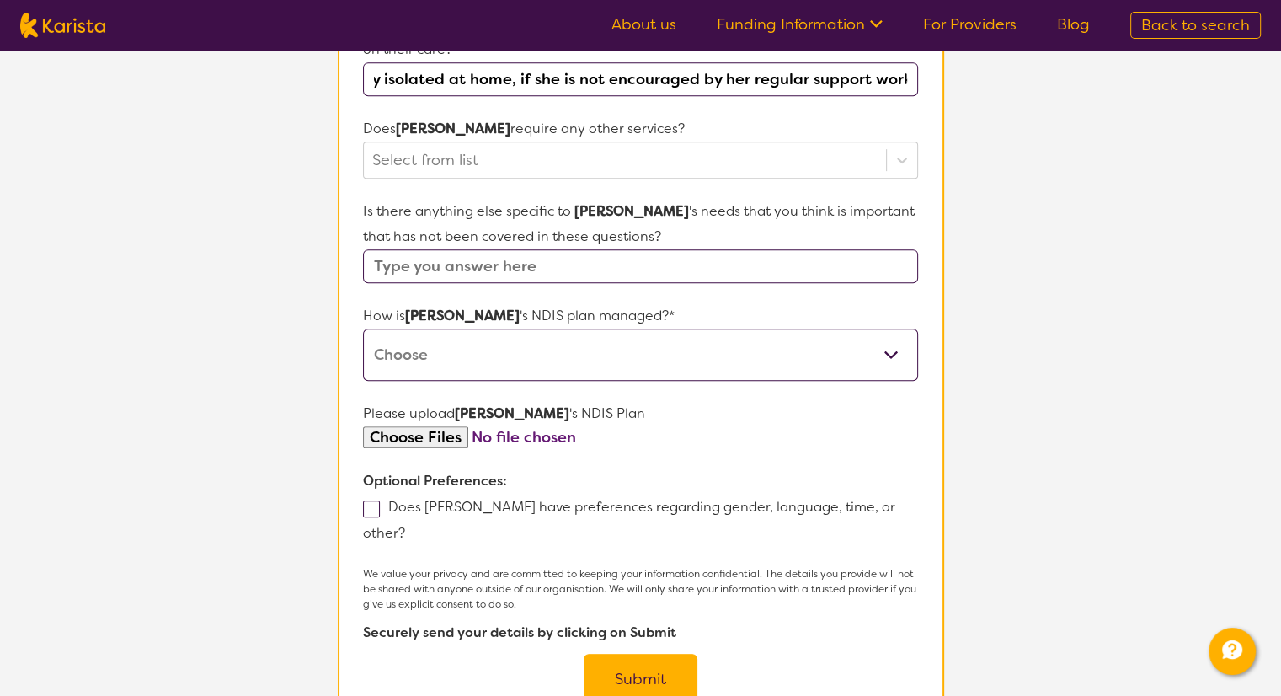
type input "She mostly refuse to go to any appointments and is mostly isolated at home, if …"
click at [424, 329] on select "Self-managed NDIS plan Managed by a registered plan management provider (not th…" at bounding box center [640, 354] width 554 height 52
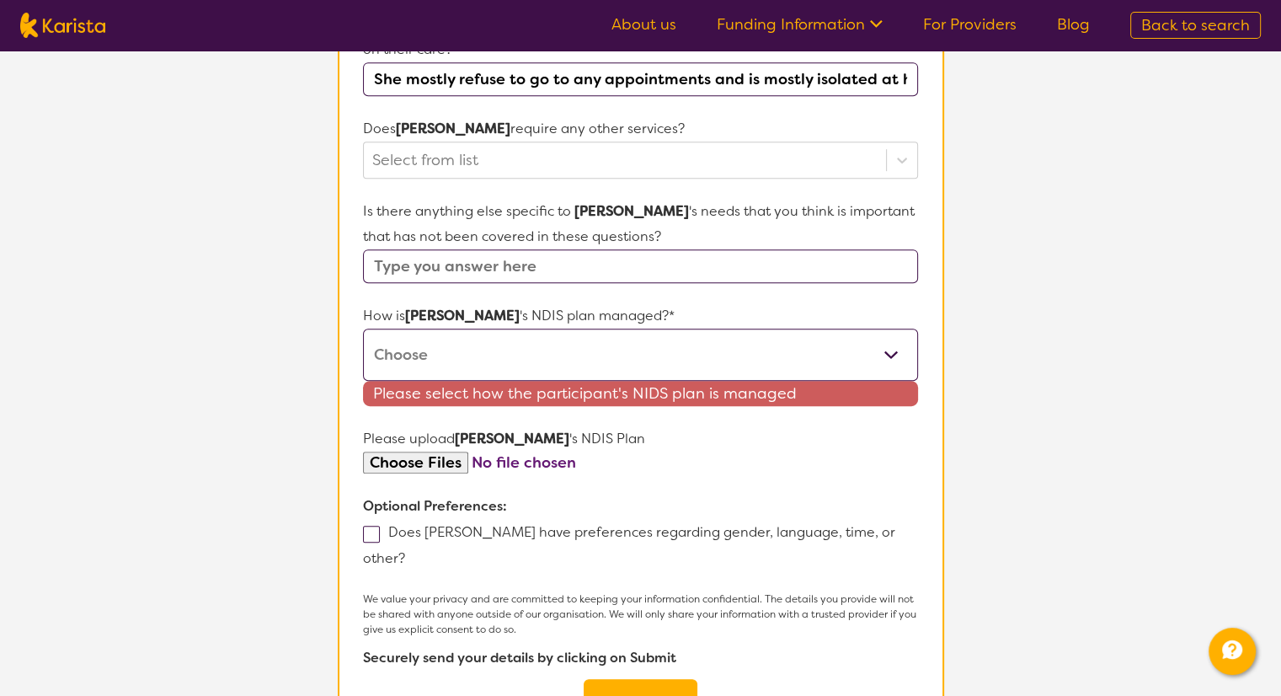
click at [441, 328] on select "Self-managed NDIS plan Managed by a registered plan management provider (not th…" at bounding box center [640, 354] width 554 height 52
select select "Plan Managed"
click at [363, 328] on select "Self-managed NDIS plan Managed by a registered plan management provider (not th…" at bounding box center [640, 354] width 554 height 52
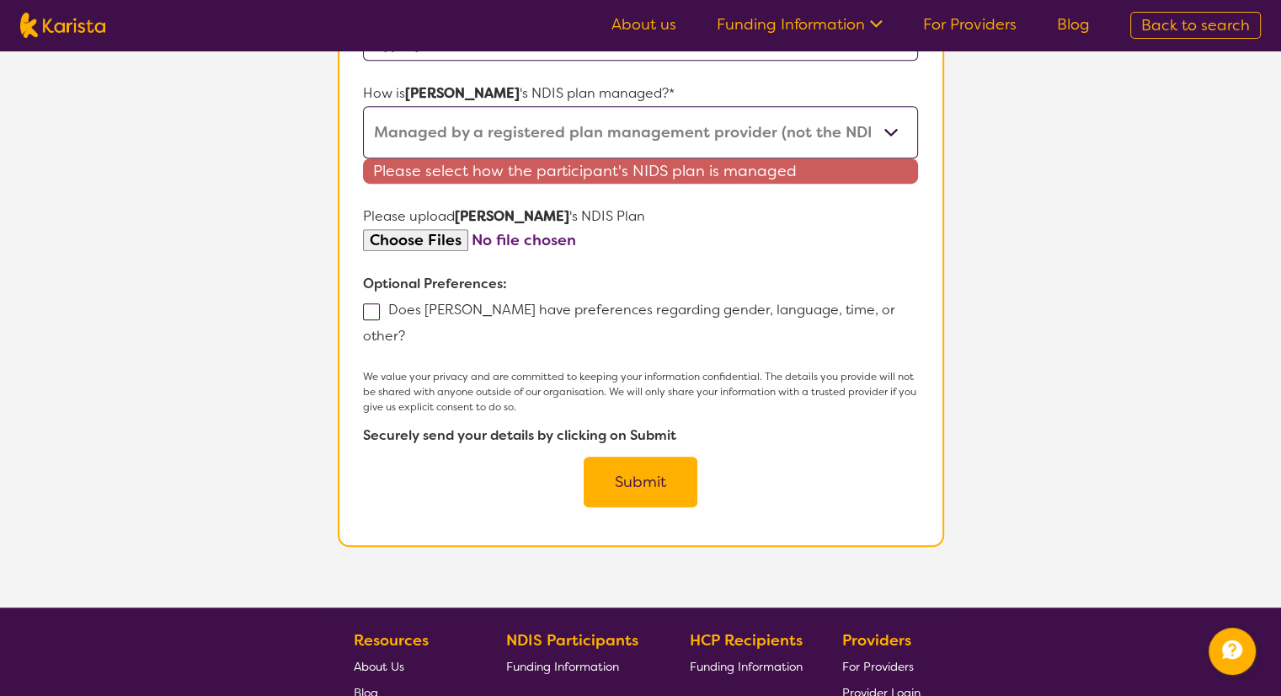
scroll to position [1011, 0]
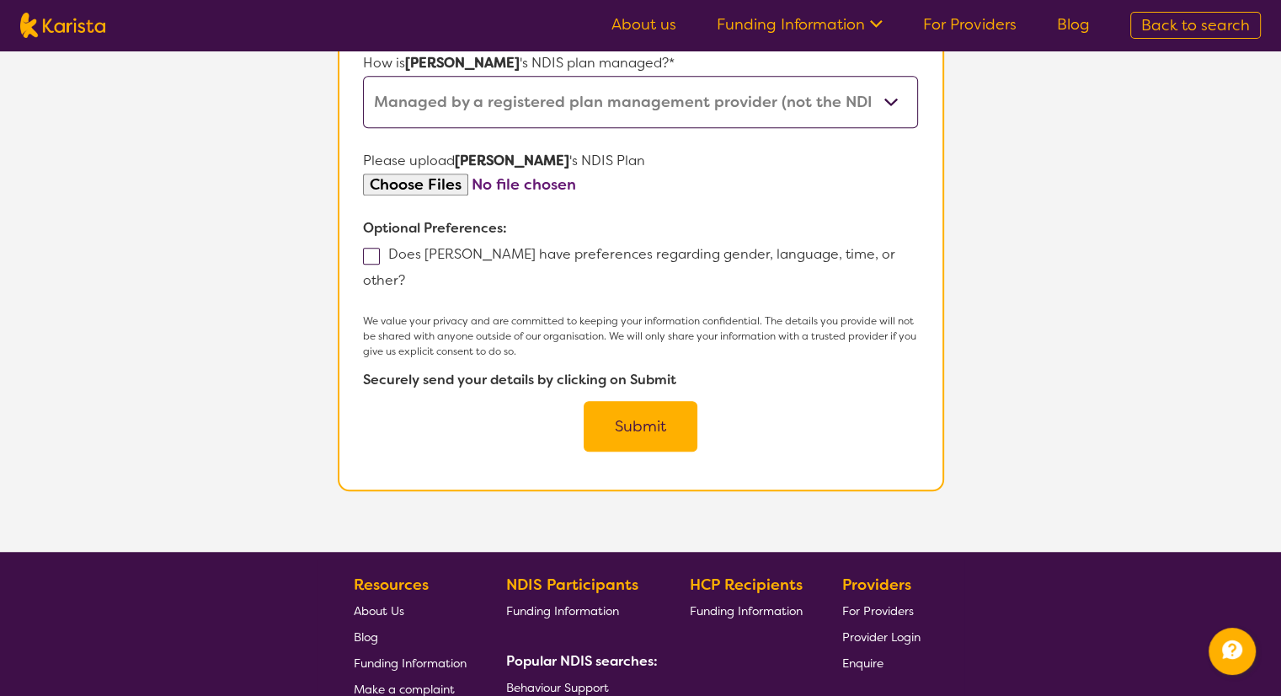
click at [407, 173] on input "file" at bounding box center [640, 184] width 554 height 23
click at [644, 401] on button "Submit" at bounding box center [641, 426] width 114 height 51
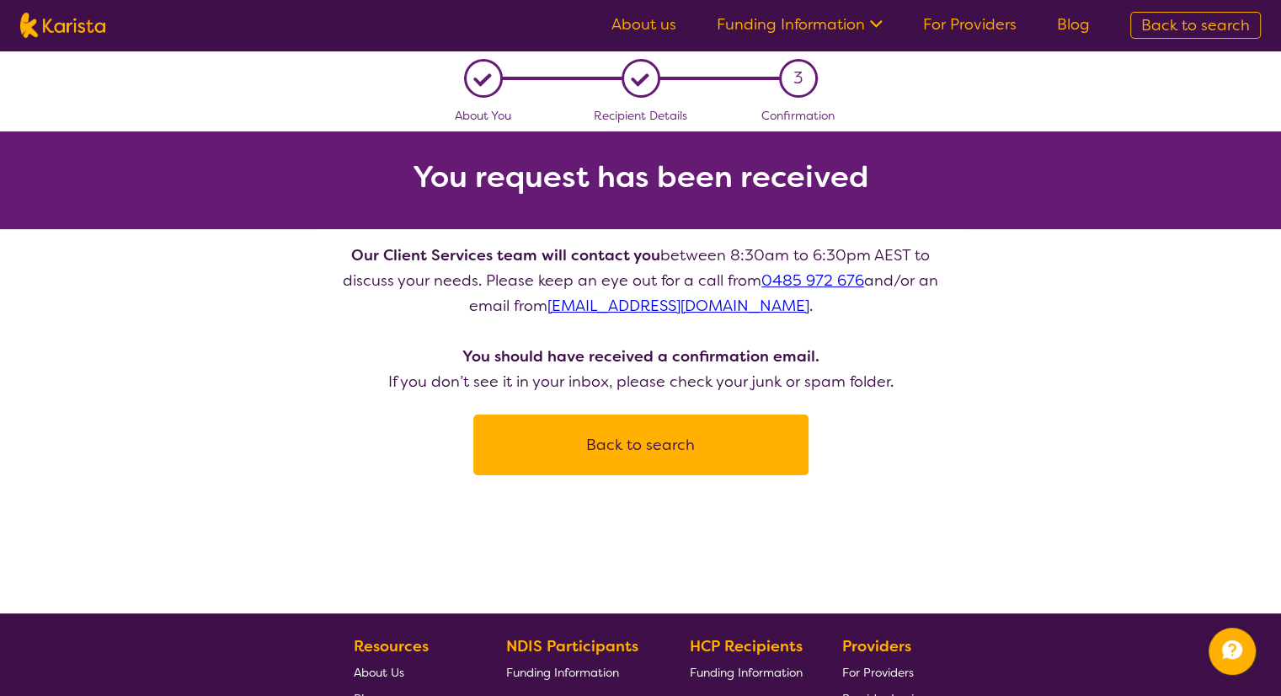
click at [666, 434] on button "Back to search" at bounding box center [640, 444] width 295 height 51
select select "[MEDICAL_DATA]"
select select "AD"
select select "NDIS"
